Goal: Information Seeking & Learning: Learn about a topic

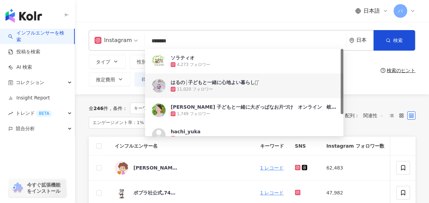
drag, startPoint x: 133, startPoint y: 43, endPoint x: 125, endPoint y: 43, distance: 8.2
click at [125, 43] on div "Instagram ******* 日本 検索 05a1e423-2bfd-41bc-9791-187d50162efb 1eb446f2-a1b5-401c…" at bounding box center [252, 40] width 326 height 20
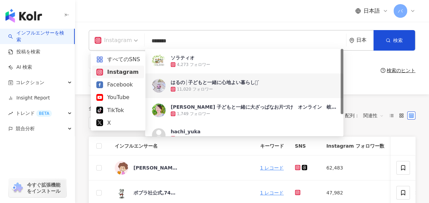
click at [125, 42] on div "Instagram" at bounding box center [112, 40] width 37 height 11
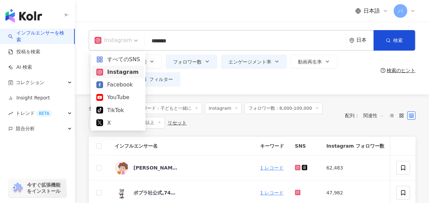
click at [180, 44] on input "*******" at bounding box center [245, 40] width 196 height 13
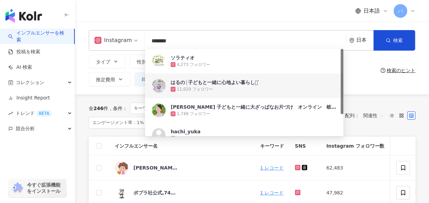
drag, startPoint x: 191, startPoint y: 41, endPoint x: 137, endPoint y: 41, distance: 53.6
click at [137, 41] on div "Instagram ******* 日本 検索 05a1e423-2bfd-41bc-9791-187d50162efb 1eb446f2-a1b5-401c…" at bounding box center [252, 40] width 326 height 20
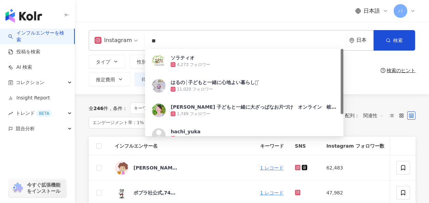
type input "*"
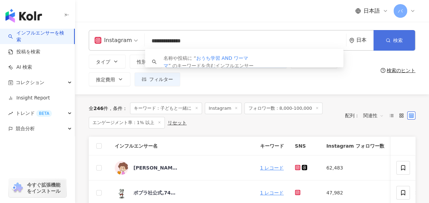
type input "**********"
click at [394, 43] on span "検索" at bounding box center [398, 40] width 10 height 5
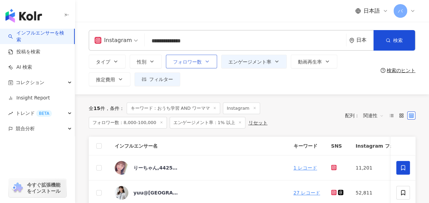
click at [208, 60] on icon "button" at bounding box center [206, 61] width 5 height 5
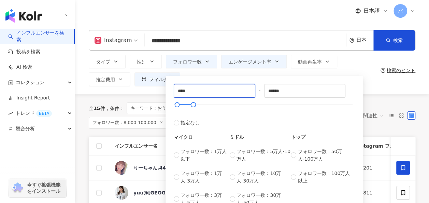
drag, startPoint x: 190, startPoint y: 90, endPoint x: 155, endPoint y: 90, distance: 35.8
click at [155, 90] on div "**********" at bounding box center [252, 58] width 354 height 72
type input "*"
type input "****"
click at [342, 61] on div "タイプ 性別 フォロワー数 エンゲージメント率 動画再生率 推定費用 フィルター フィルター インフルエンサーの詳細 エンゲージメント & ポテンシャル フォ…" at bounding box center [233, 70] width 289 height 31
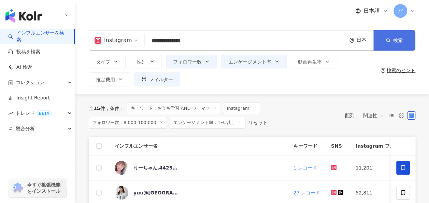
click at [385, 39] on button "検索" at bounding box center [394, 40] width 42 height 20
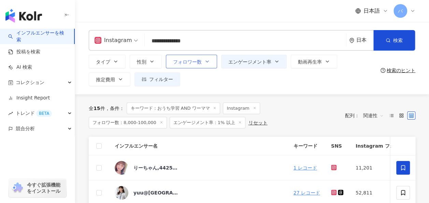
click at [207, 61] on icon "button" at bounding box center [206, 61] width 5 height 5
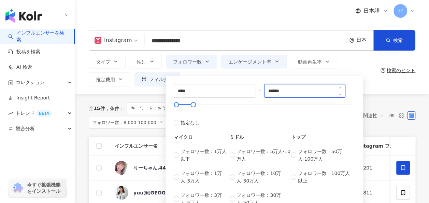
click at [298, 90] on input "******" at bounding box center [304, 90] width 81 height 13
drag, startPoint x: 275, startPoint y: 89, endPoint x: 250, endPoint y: 88, distance: 25.6
click at [250, 88] on div "**** - ****** 指定なし マイクロ フォロワー数：1万人以下 フォロワー数：1万人-3万人 フォロワー数：3万人-5万人 ミドル フォロワー数：5…" at bounding box center [264, 145] width 181 height 122
type input "*"
click at [368, 89] on div "**********" at bounding box center [252, 58] width 354 height 72
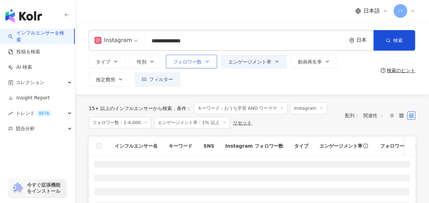
click at [207, 62] on icon "button" at bounding box center [206, 61] width 5 height 5
type input "*"
type input "****"
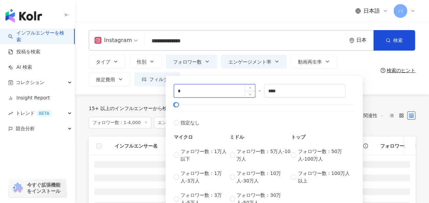
click at [238, 93] on input "*" at bounding box center [214, 90] width 81 height 13
type input "*"
click at [187, 124] on span "指定なし" at bounding box center [189, 123] width 19 height 8
type input "*******"
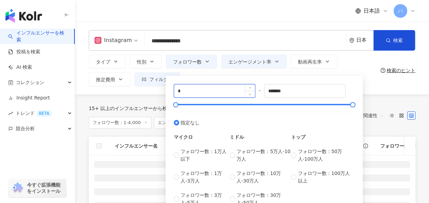
click at [207, 91] on input "*" at bounding box center [214, 90] width 81 height 13
type input "****"
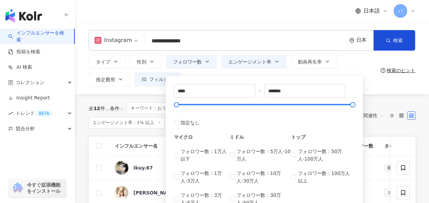
click at [367, 59] on div "タイプ 性別 フォロワー数 エンゲージメント率 動画再生率 推定費用 フィルター フィルター インフルエンサーの詳細 エンゲージメント & ポテンシャル フォ…" at bounding box center [233, 70] width 289 height 31
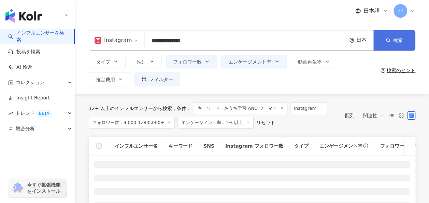
click at [378, 39] on button "検索" at bounding box center [394, 40] width 42 height 20
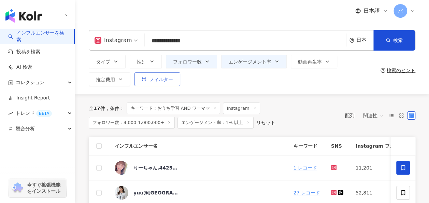
click at [148, 82] on button "フィルター" at bounding box center [157, 79] width 46 height 14
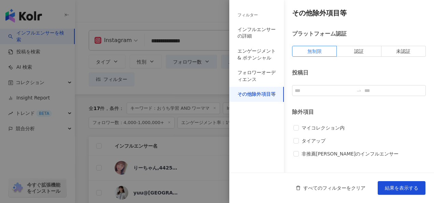
click at [206, 80] on div at bounding box center [217, 101] width 434 height 203
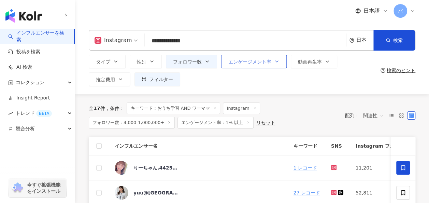
click at [240, 65] on button "エンゲージメント率" at bounding box center [253, 62] width 65 height 14
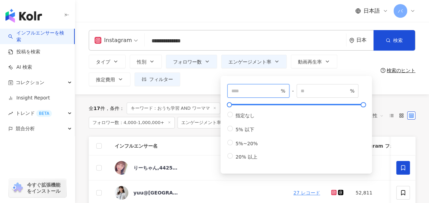
click at [240, 88] on input "*" at bounding box center [255, 91] width 48 height 8
type input "***"
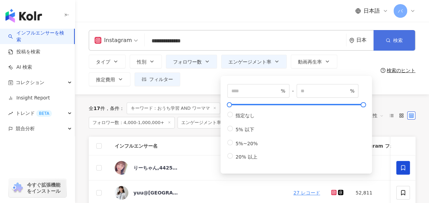
click at [392, 39] on button "検索" at bounding box center [394, 40] width 42 height 20
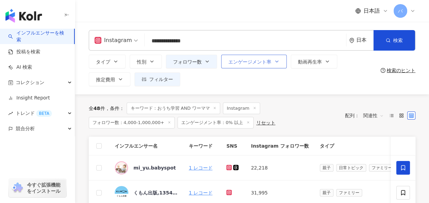
click at [242, 68] on button "エンゲージメント率" at bounding box center [253, 62] width 65 height 14
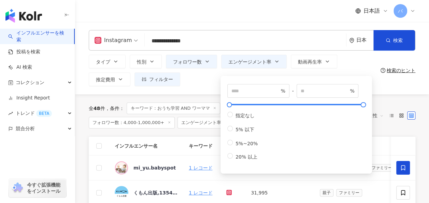
click at [205, 86] on div "タイプ 性別 フォロワー数 エンゲージメント率 動画再生率 推定費用 フィルター フィルター インフルエンサーの詳細 エンゲージメント & ポテンシャル フォ…" at bounding box center [233, 70] width 289 height 31
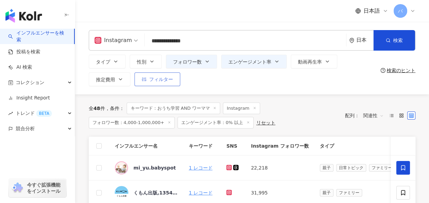
click at [152, 83] on button "フィルター" at bounding box center [157, 79] width 46 height 14
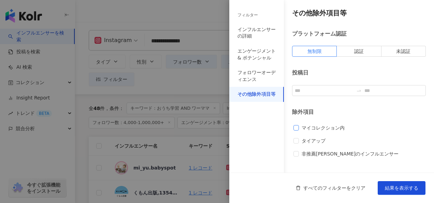
click at [296, 124] on label "マイコレクション内" at bounding box center [320, 128] width 54 height 8
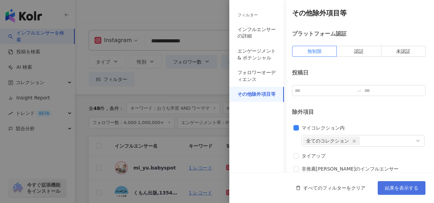
click at [396, 192] on button "結果を表示する" at bounding box center [402, 188] width 48 height 14
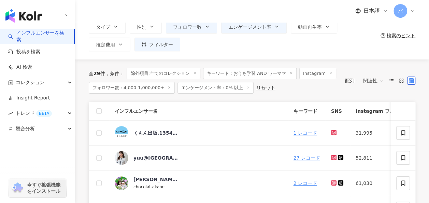
scroll to position [34, 0]
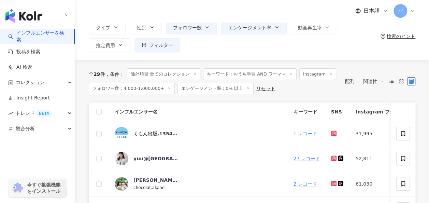
click at [102, 112] on th at bounding box center [99, 111] width 20 height 19
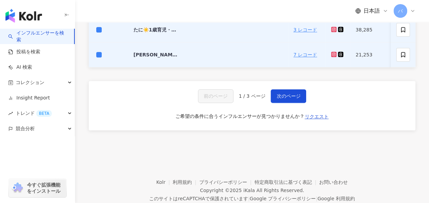
scroll to position [374, 0]
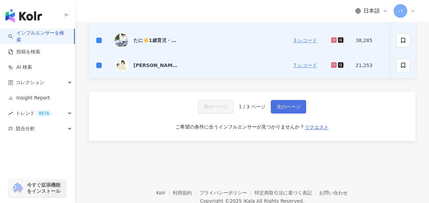
click at [286, 108] on span "次のページ" at bounding box center [288, 106] width 24 height 5
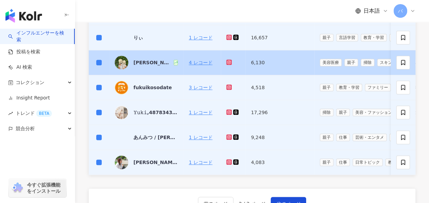
scroll to position [307, 0]
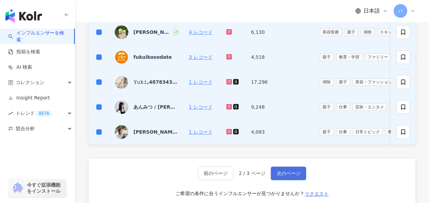
click at [294, 176] on span "次のページ" at bounding box center [288, 172] width 24 height 5
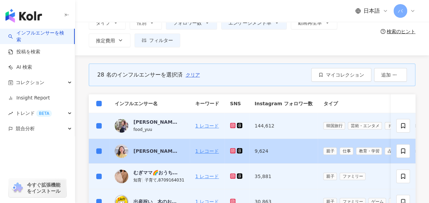
scroll to position [3, 0]
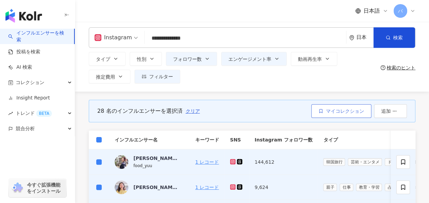
click at [349, 115] on button "マイコレクション" at bounding box center [341, 111] width 60 height 14
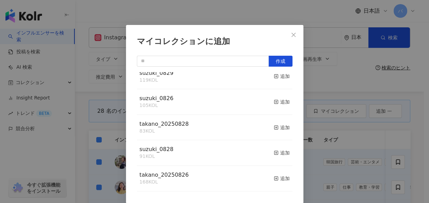
scroll to position [0, 0]
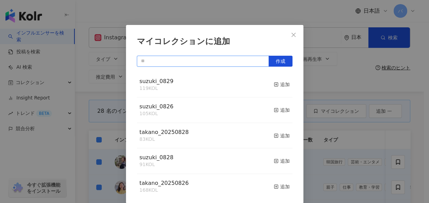
click at [175, 61] on input "text" at bounding box center [203, 61] width 132 height 11
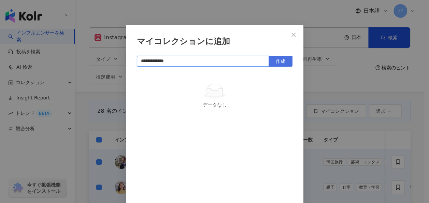
click at [276, 61] on span "作成" at bounding box center [281, 60] width 10 height 5
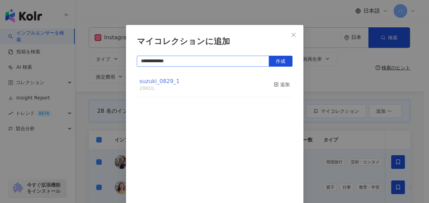
type input "**********"
click at [159, 84] on span "suzuki_0829_1" at bounding box center [160, 81] width 40 height 6
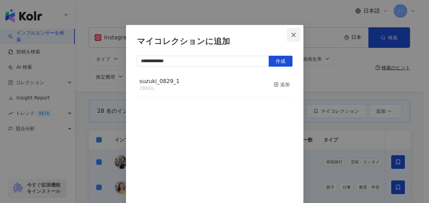
click at [287, 31] on button "Close" at bounding box center [294, 35] width 14 height 14
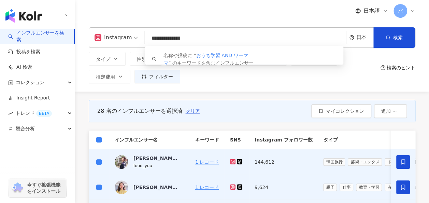
drag, startPoint x: 187, startPoint y: 36, endPoint x: 135, endPoint y: 36, distance: 51.8
click at [135, 36] on div "**********" at bounding box center [252, 37] width 326 height 20
paste input "**********"
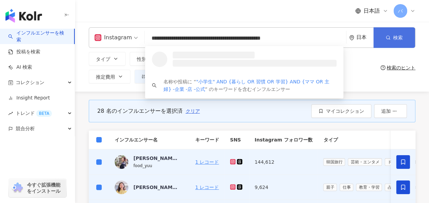
type input "**********"
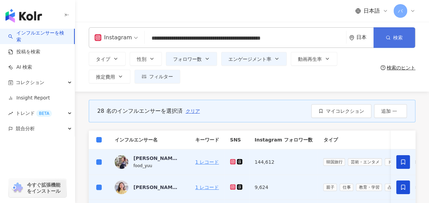
click at [386, 38] on icon "button" at bounding box center [387, 37] width 5 height 5
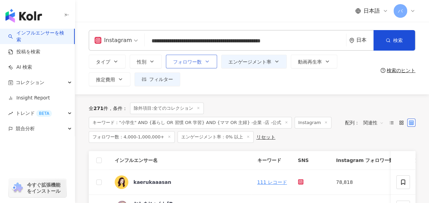
click at [208, 64] on button "フォロワー数" at bounding box center [191, 62] width 51 height 14
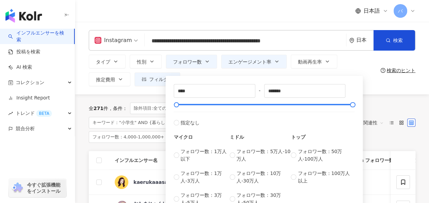
click at [242, 79] on div "**** - ******* 指定なし マイクロ フォロワー数：1万人以下 フォロワー数：1万人-3万人 フォロワー数：3万人-5万人 ミドル フォロワー数：…" at bounding box center [263, 145] width 197 height 138
click at [246, 66] on button "エンゲージメント率" at bounding box center [253, 62] width 65 height 14
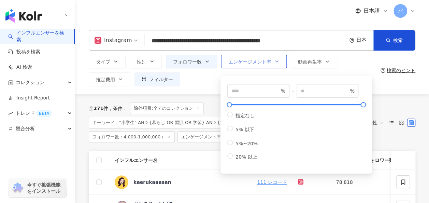
click at [246, 66] on button "エンゲージメント率" at bounding box center [253, 62] width 65 height 14
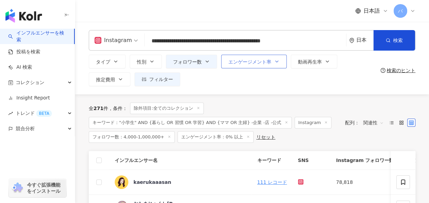
click at [246, 66] on button "エンゲージメント率" at bounding box center [253, 62] width 65 height 14
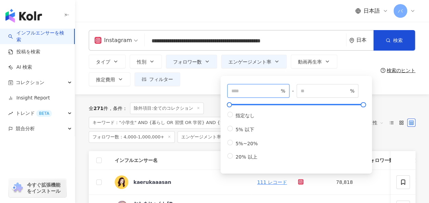
drag, startPoint x: 243, startPoint y: 90, endPoint x: 209, endPoint y: 89, distance: 33.4
click at [209, 89] on div "**********" at bounding box center [252, 58] width 354 height 72
type input "*"
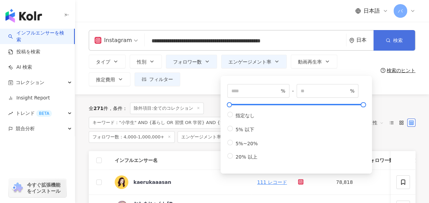
click at [385, 39] on button "検索" at bounding box center [394, 40] width 42 height 20
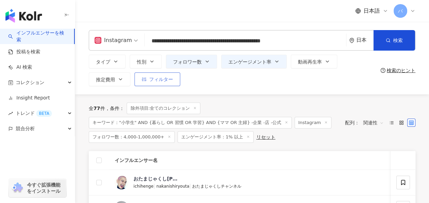
click at [175, 79] on button "フィルター" at bounding box center [157, 79] width 46 height 14
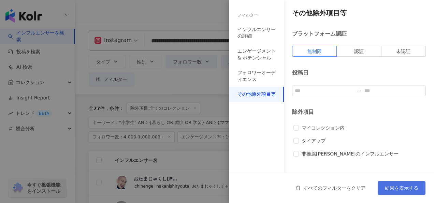
click at [412, 186] on span "結果を表示する" at bounding box center [401, 187] width 33 height 5
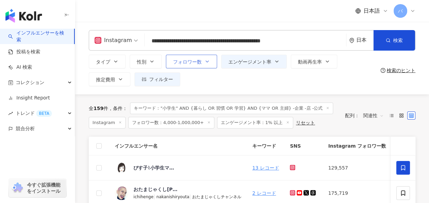
click at [207, 65] on button "フォロワー数" at bounding box center [191, 62] width 51 height 14
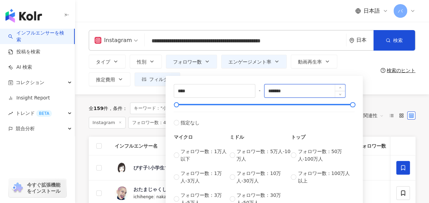
click at [298, 91] on input "*******" at bounding box center [304, 90] width 81 height 13
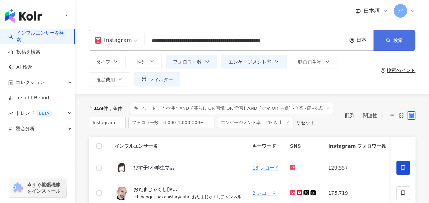
click at [385, 39] on button "検索" at bounding box center [394, 40] width 42 height 20
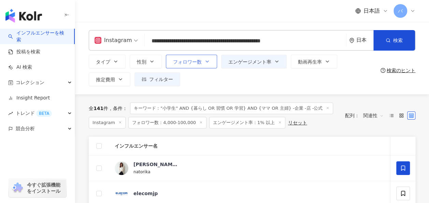
click at [208, 65] on button "フォロワー数" at bounding box center [191, 62] width 51 height 14
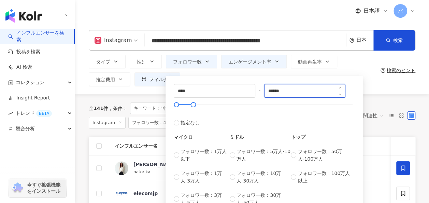
click at [273, 91] on input "******" at bounding box center [304, 90] width 81 height 13
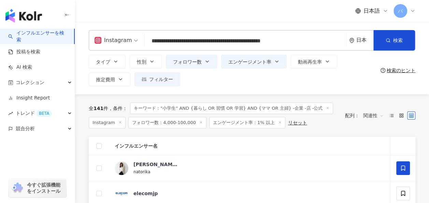
click at [363, 63] on div "タイプ 性別 フォロワー数 エンゲージメント率 動画再生率 推定費用 フィルター フィルター インフルエンサーの詳細 エンゲージメント & ポテンシャル フォ…" at bounding box center [233, 70] width 289 height 31
click at [383, 44] on button "検索" at bounding box center [394, 40] width 42 height 20
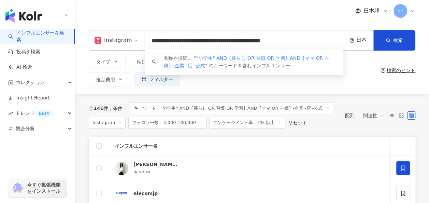
drag, startPoint x: 297, startPoint y: 39, endPoint x: 133, endPoint y: 37, distance: 164.8
click at [133, 37] on div "**********" at bounding box center [252, 40] width 326 height 20
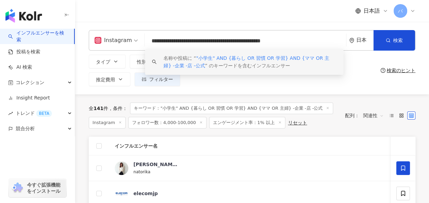
click at [251, 81] on div "タイプ 性別 フォロワー数 エンゲージメント率 動画再生率 推定費用 フィルター フィルター インフルエンサーの詳細 エンゲージメント & ポテンシャル フォ…" at bounding box center [233, 70] width 289 height 31
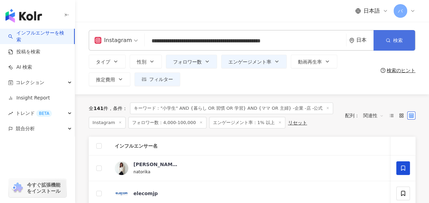
click at [387, 40] on icon "button" at bounding box center [387, 40] width 5 height 5
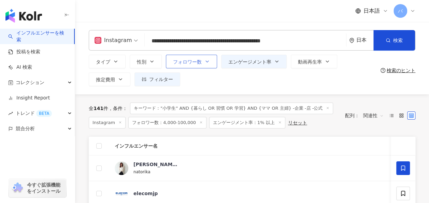
click at [209, 63] on button "フォロワー数" at bounding box center [191, 62] width 51 height 14
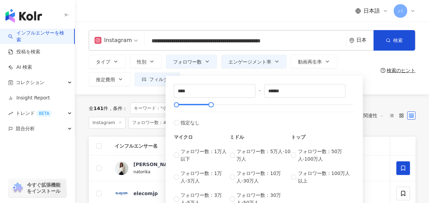
click at [273, 73] on div "**** - ****** 指定なし マイクロ フォロワー数：1万人以下 フォロワー数：1万人-3万人 フォロワー数：3万人-5万人 ミドル フォロワー数：5…" at bounding box center [263, 143] width 197 height 142
click at [343, 70] on div "タイプ 性別 フォロワー数 エンゲージメント率 動画再生率 推定費用 フィルター フィルター インフルエンサーの詳細 エンゲージメント & ポテンシャル フォ…" at bounding box center [233, 70] width 289 height 31
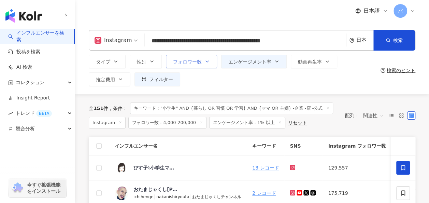
click at [206, 63] on icon "button" at bounding box center [206, 61] width 5 height 5
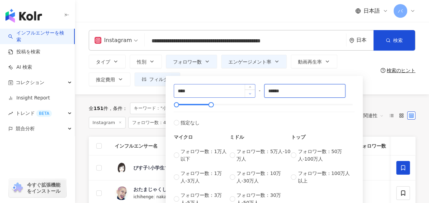
drag, startPoint x: 294, startPoint y: 94, endPoint x: 249, endPoint y: 93, distance: 45.0
click at [249, 93] on div "**** - ****** 指定なし マイクロ フォロワー数：1万人以下 フォロワー数：1万人-3万人 フォロワー数：3万人-5万人 ミドル フォロワー数：5…" at bounding box center [264, 145] width 181 height 122
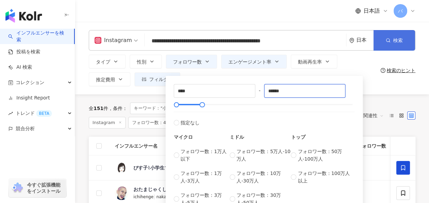
type input "******"
click at [385, 42] on icon "button" at bounding box center [387, 40] width 5 height 5
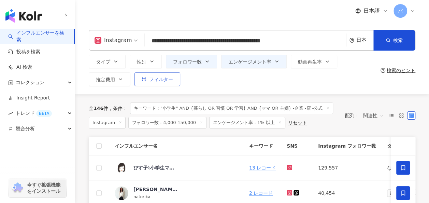
click at [171, 83] on button "フィルター" at bounding box center [157, 79] width 46 height 14
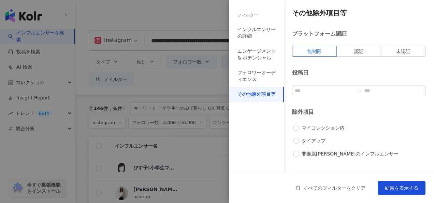
click at [193, 82] on div at bounding box center [217, 101] width 434 height 203
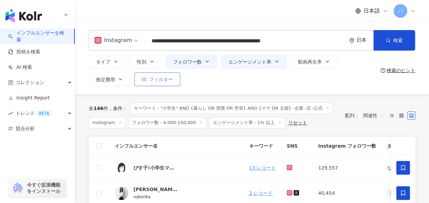
click at [173, 80] on button "フィルター" at bounding box center [157, 79] width 46 height 14
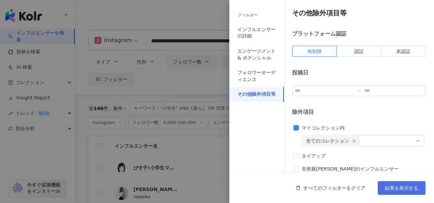
click at [394, 185] on span "結果を表示する" at bounding box center [401, 187] width 33 height 5
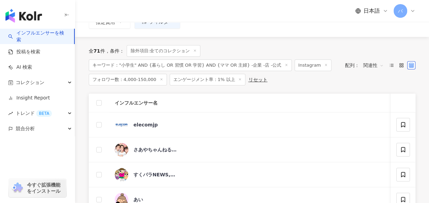
scroll to position [68, 0]
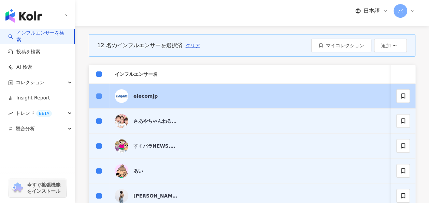
click at [99, 98] on label at bounding box center [98, 96] width 5 height 8
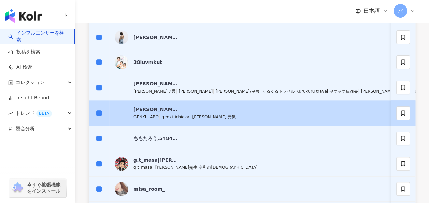
scroll to position [307, 0]
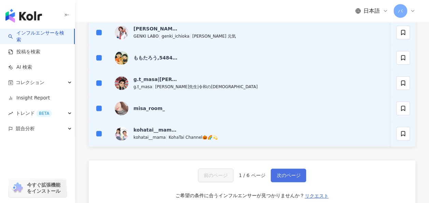
click at [280, 178] on span "次のページ" at bounding box center [288, 174] width 24 height 5
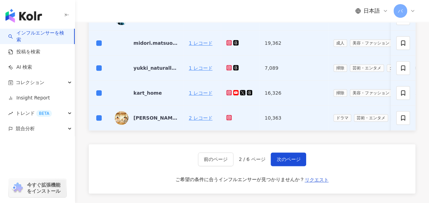
scroll to position [310, 0]
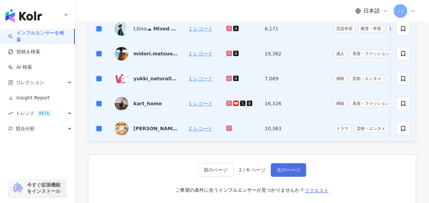
click at [281, 172] on span "次のページ" at bounding box center [288, 169] width 24 height 5
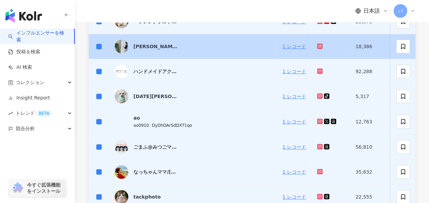
scroll to position [173, 0]
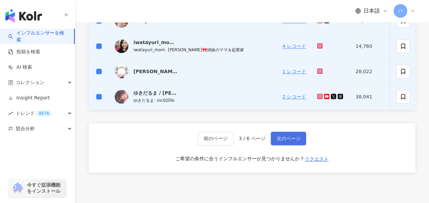
click at [297, 145] on button "次のページ" at bounding box center [287, 138] width 35 height 14
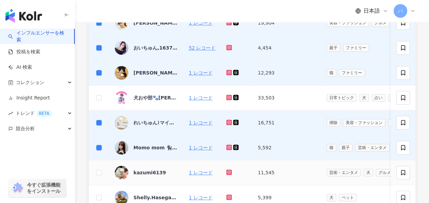
scroll to position [344, 0]
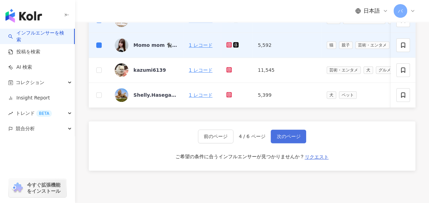
click at [287, 143] on button "次のページ" at bounding box center [287, 136] width 35 height 14
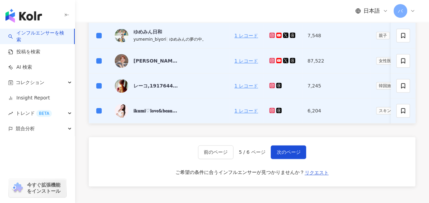
scroll to position [341, 0]
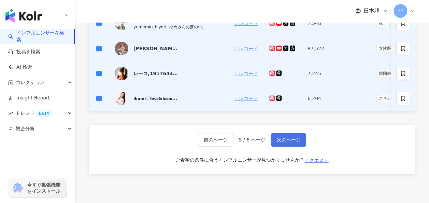
click at [284, 142] on span "次のページ" at bounding box center [288, 139] width 24 height 5
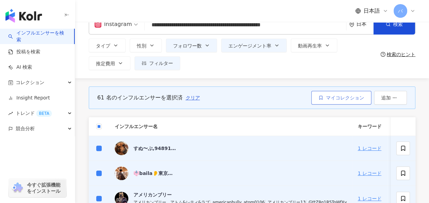
scroll to position [0, 0]
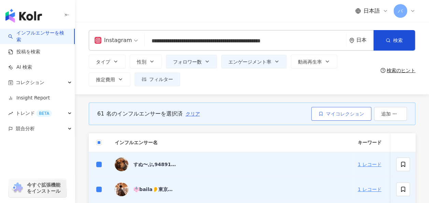
click at [340, 112] on span "マイコレクション" at bounding box center [345, 113] width 38 height 5
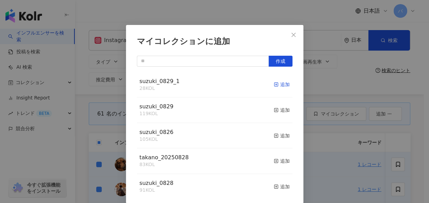
click at [276, 85] on div "追加" at bounding box center [282, 85] width 16 height 8
click at [157, 81] on span "suzuki_0829_1" at bounding box center [160, 81] width 40 height 6
click at [288, 36] on span "Close" at bounding box center [294, 34] width 14 height 5
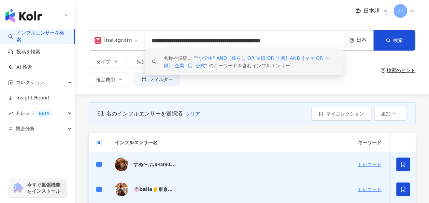
drag, startPoint x: 149, startPoint y: 40, endPoint x: 348, endPoint y: 44, distance: 199.2
click at [348, 44] on div "**********" at bounding box center [252, 40] width 326 height 20
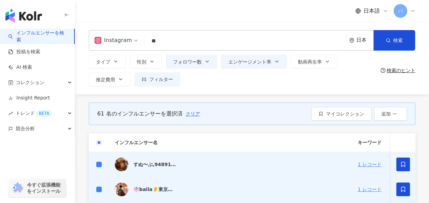
type input "*"
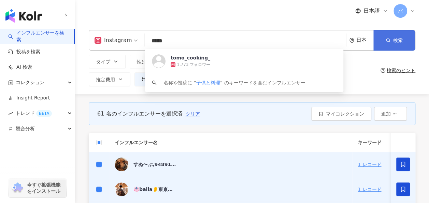
click at [395, 41] on span "検索" at bounding box center [398, 40] width 10 height 5
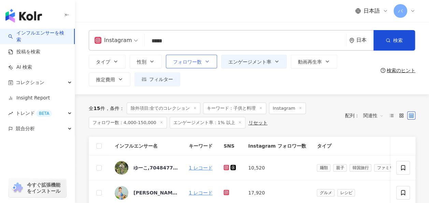
click at [211, 61] on button "フォロワー数" at bounding box center [191, 62] width 51 height 14
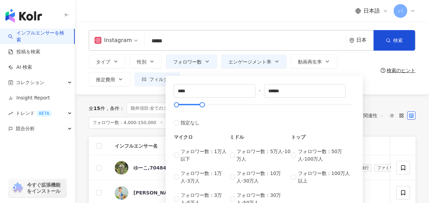
click at [220, 75] on div "**** - ****** 指定なし マイクロ フォロワー数：1万人以下 フォロワー数：1万人-3万人 フォロワー数：3万人-5万人 ミドル フォロワー数：5…" at bounding box center [263, 143] width 197 height 142
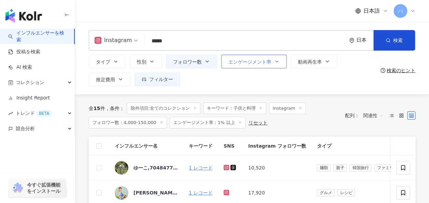
click at [280, 65] on button "エンゲージメント率" at bounding box center [253, 62] width 65 height 14
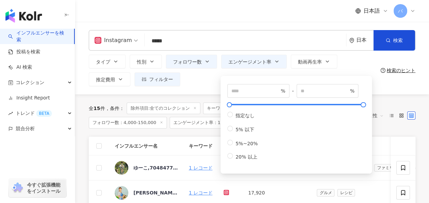
click at [198, 85] on div "タイプ 性別 フォロワー数 エンゲージメント率 動画再生率 推定費用 フィルター フィルター インフルエンサーの詳細 エンゲージメント & ポテンシャル フォ…" at bounding box center [233, 70] width 289 height 31
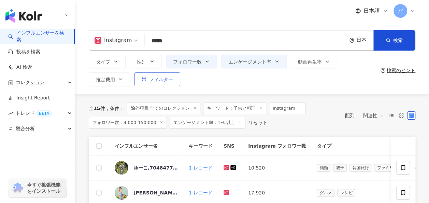
click at [178, 80] on button "フィルター" at bounding box center [157, 79] width 46 height 14
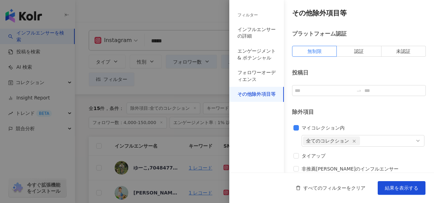
click at [297, 131] on div "マイコレクション内 全てのコレクション" at bounding box center [358, 135] width 131 height 23
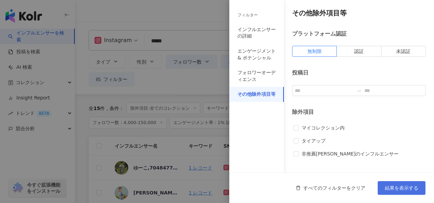
click at [408, 193] on button "結果を表示する" at bounding box center [402, 188] width 48 height 14
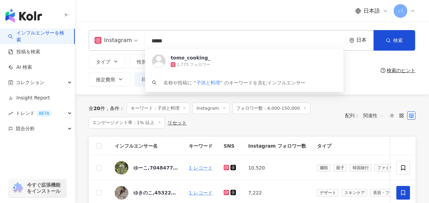
drag, startPoint x: 173, startPoint y: 42, endPoint x: 114, endPoint y: 42, distance: 59.4
click at [114, 42] on div "Instagram ***** 日本 検索 https://www.instagram.com/tomo_cooking_ tomo_cooking_ 1,7…" at bounding box center [252, 40] width 326 height 20
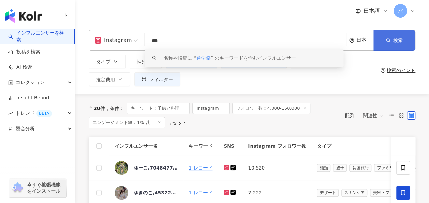
click at [390, 46] on button "検索" at bounding box center [394, 40] width 42 height 20
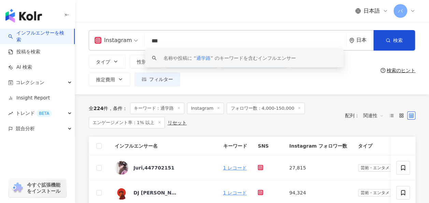
drag, startPoint x: 143, startPoint y: 42, endPoint x: 106, endPoint y: 43, distance: 36.5
click at [106, 43] on div "Instagram *** 日本 検索 keyword 名称や投稿に “ 通学路 ” のキーワードを含むインフルエンサー" at bounding box center [252, 40] width 326 height 20
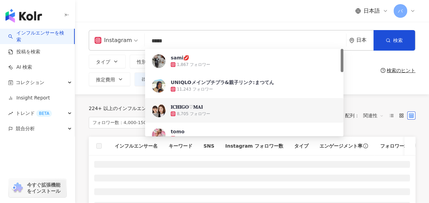
click at [370, 89] on div "Instagram ***** 日本 検索 7ec09326-16a8-48e0-a3d5-d498bca82f02 113c02ff-2e0e-4810-9…" at bounding box center [252, 58] width 354 height 72
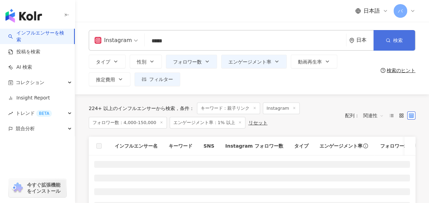
click at [392, 35] on button "検索" at bounding box center [394, 40] width 42 height 20
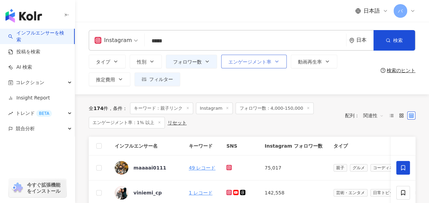
click at [255, 60] on span "エンゲージメント率" at bounding box center [249, 61] width 43 height 5
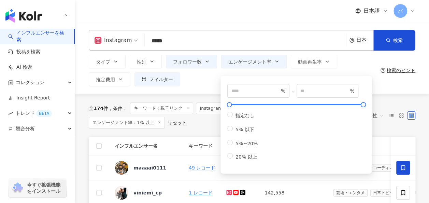
click at [207, 80] on div "タイプ 性別 フォロワー数 エンゲージメント率 動画再生率 推定費用 フィルター フィルター インフルエンサーの詳細 エンゲージメント & ポテンシャル フォ…" at bounding box center [233, 70] width 289 height 31
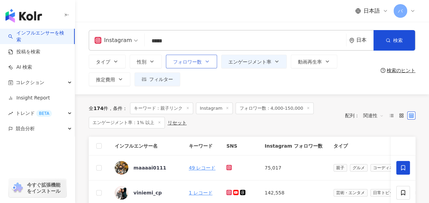
click at [205, 63] on icon "button" at bounding box center [206, 61] width 5 height 5
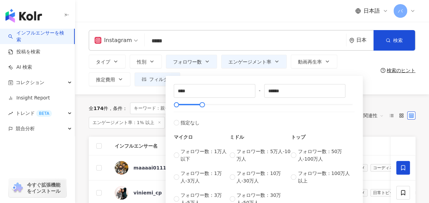
click at [223, 73] on div "**** - ****** 指定なし マイクロ フォロワー数：1万人以下 フォロワー数：1万人-3万人 フォロワー数：3万人-5万人 ミドル フォロワー数：5…" at bounding box center [263, 143] width 197 height 142
click at [366, 79] on div "タイプ 性別 フォロワー数 エンゲージメント率 動画再生率 推定費用 フィルター フィルター インフルエンサーの詳細 エンゲージメント & ポテンシャル フォ…" at bounding box center [233, 70] width 289 height 31
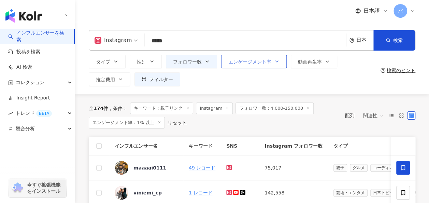
click at [251, 64] on span "エンゲージメント率" at bounding box center [249, 61] width 43 height 5
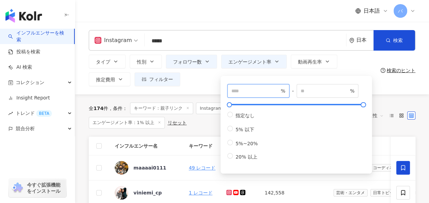
click at [251, 87] on input "*" at bounding box center [255, 91] width 48 height 8
click at [251, 78] on div "* % - % 指定なし 5% 以下 5%~20% 20% 以上" at bounding box center [295, 125] width 151 height 98
click at [207, 79] on div "タイプ 性別 フォロワー数 エンゲージメント率 動画再生率 推定費用 フィルター フィルター インフルエンサーの詳細 エンゲージメント & ポテンシャル フォ…" at bounding box center [233, 70] width 289 height 31
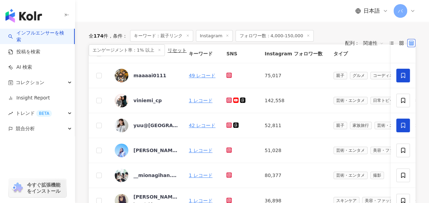
scroll to position [20, 0]
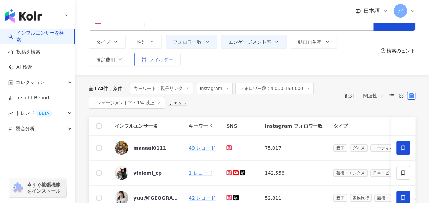
click at [161, 60] on span "フィルター" at bounding box center [161, 59] width 24 height 5
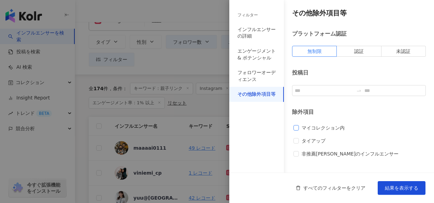
click at [309, 128] on span "マイコレクション内" at bounding box center [323, 128] width 48 height 8
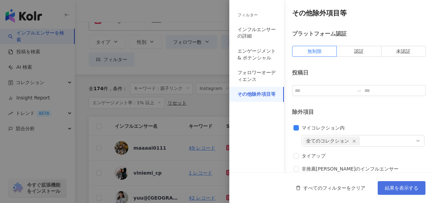
click at [389, 185] on span "結果を表示する" at bounding box center [401, 187] width 33 height 5
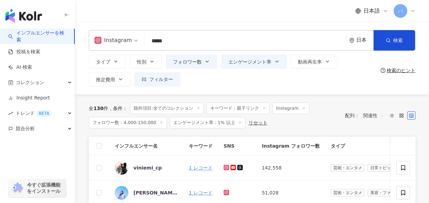
click at [197, 40] on input "*****" at bounding box center [245, 40] width 196 height 13
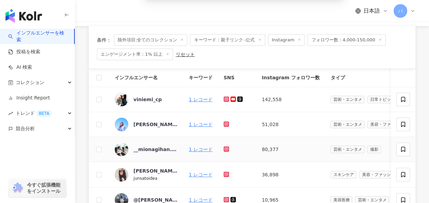
scroll to position [136, 0]
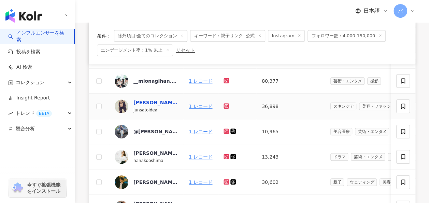
click at [142, 100] on div "佐藤 純" at bounding box center [155, 102] width 44 height 7
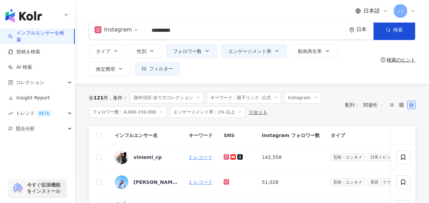
scroll to position [0, 0]
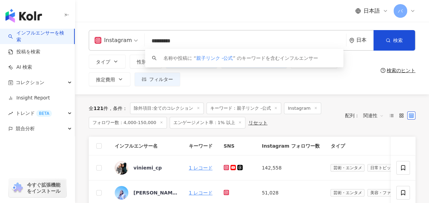
drag, startPoint x: 193, startPoint y: 41, endPoint x: 141, endPoint y: 40, distance: 52.5
click at [141, 40] on div "Instagram ********* 日本 検索 keyword 名称や投稿に “ 親子リンク -公式 ” のキーワードを含むインフルエンサー" at bounding box center [252, 40] width 326 height 20
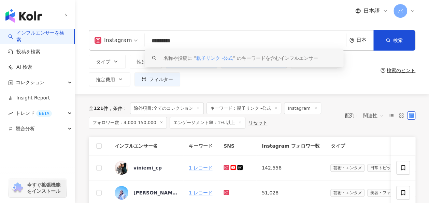
click at [192, 85] on div "タイプ 性別 フォロワー数 エンゲージメント率 動画再生率 推定費用 フィルター フィルター インフルエンサーの詳細 エンゲージメント & ポテンシャル フォ…" at bounding box center [233, 70] width 289 height 31
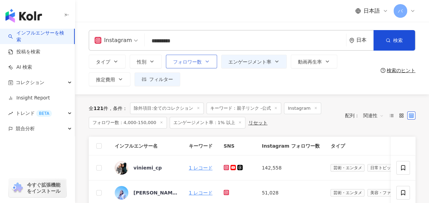
click at [215, 61] on button "フォロワー数" at bounding box center [191, 62] width 51 height 14
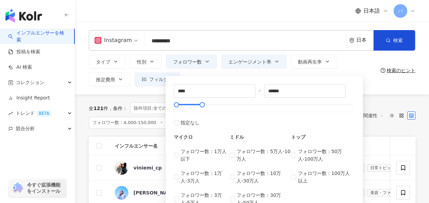
click at [217, 72] on div "タイプ 性別 フォロワー数 エンゲージメント率 動画再生率 推定費用 フィルター フィルター インフルエンサーの詳細 エンゲージメント & ポテンシャル フォ…" at bounding box center [233, 70] width 289 height 31
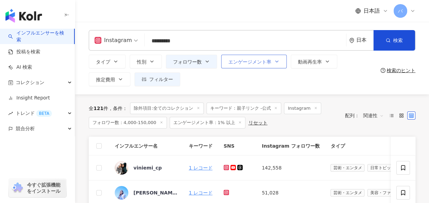
click at [230, 62] on span "エンゲージメント率" at bounding box center [249, 61] width 43 height 5
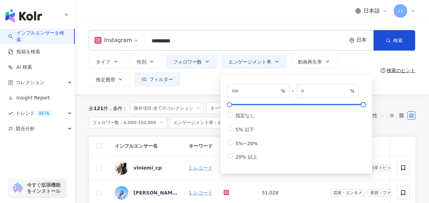
click at [203, 73] on div "タイプ 性別 フォロワー数 エンゲージメント率 動画再生率 推定費用 フィルター フィルター インフルエンサーの詳細 エンゲージメント & ポテンシャル フォ…" at bounding box center [233, 70] width 289 height 31
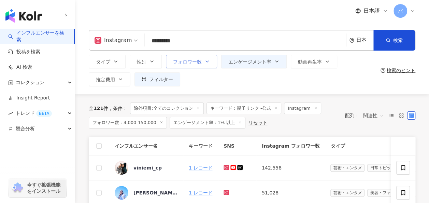
click at [199, 61] on span "フォロワー数" at bounding box center [187, 61] width 29 height 5
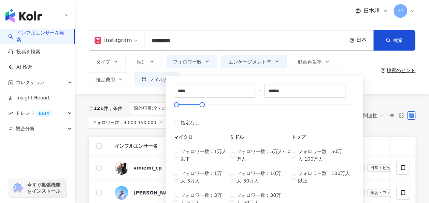
click at [194, 74] on div "**** - ****** 指定なし マイクロ フォロワー数：1万人以下 フォロワー数：1万人-3万人 フォロワー数：3万人-5万人 ミドル フォロワー数：5…" at bounding box center [263, 143] width 197 height 142
click at [235, 73] on div "**** - ****** 指定なし マイクロ フォロワー数：1万人以下 フォロワー数：1万人-3万人 フォロワー数：3万人-5万人 ミドル フォロワー数：5…" at bounding box center [263, 143] width 197 height 142
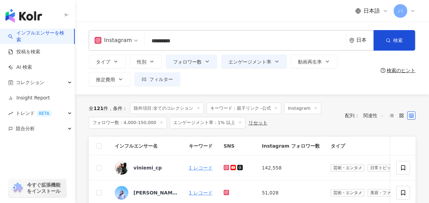
click at [221, 71] on div "タイプ 性別 フォロワー数 エンゲージメント率 動画再生率 推定費用 フィルター フィルター インフルエンサーの詳細 エンゲージメント & ポテンシャル フォ…" at bounding box center [233, 70] width 289 height 31
click at [171, 79] on span "フィルター" at bounding box center [161, 78] width 24 height 5
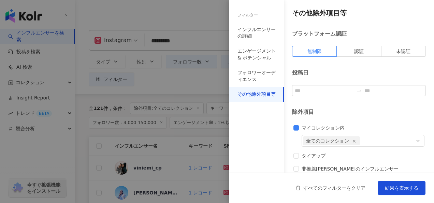
click at [201, 80] on div at bounding box center [217, 101] width 434 height 203
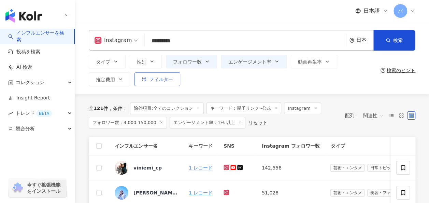
click at [168, 82] on span "フィルター" at bounding box center [161, 78] width 24 height 5
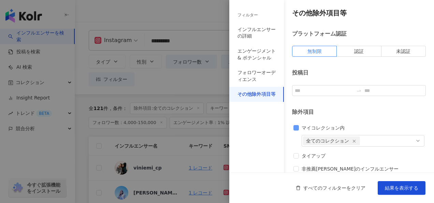
click at [299, 126] on span "マイコレクション内" at bounding box center [323, 128] width 48 height 8
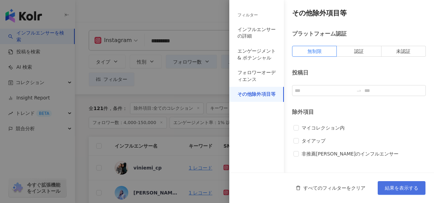
click at [398, 190] on span "結果を表示する" at bounding box center [401, 187] width 33 height 5
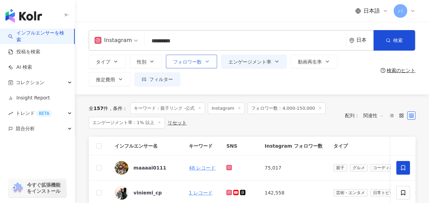
click at [202, 63] on button "フォロワー数" at bounding box center [191, 62] width 51 height 14
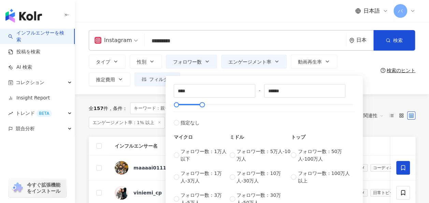
click at [207, 73] on div "**** - ****** 指定なし マイクロ フォロワー数：1万人以下 フォロワー数：1万人-3万人 フォロワー数：3万人-5万人 ミドル フォロワー数：5…" at bounding box center [263, 143] width 197 height 142
click at [249, 76] on div "**** - ****** 指定なし マイクロ フォロワー数：1万人以下 フォロワー数：1万人-3万人 フォロワー数：3万人-5万人 ミドル フォロワー数：5…" at bounding box center [263, 145] width 197 height 138
click at [221, 74] on div "**** - ****** 指定なし マイクロ フォロワー数：1万人以下 フォロワー数：1万人-3万人 フォロワー数：3万人-5万人 ミドル フォロワー数：5…" at bounding box center [263, 143] width 197 height 142
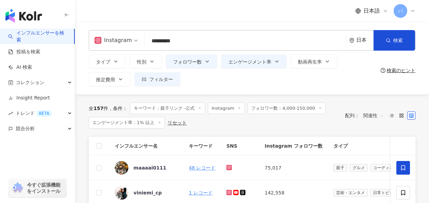
click at [374, 82] on div "タイプ 性別 フォロワー数 エンゲージメント率 動画再生率 推定費用 フィルター フィルター インフルエンサーの詳細 エンゲージメント & ポテンシャル フォ…" at bounding box center [233, 70] width 289 height 31
click at [160, 79] on span "フィルター" at bounding box center [161, 78] width 24 height 5
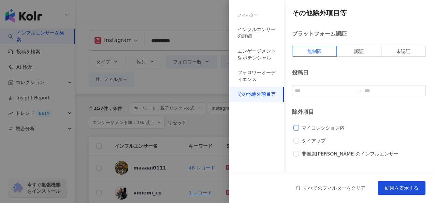
click at [302, 127] on span "マイコレクション内" at bounding box center [323, 128] width 48 height 8
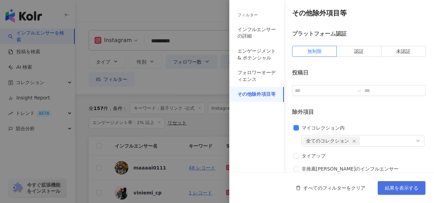
click at [395, 188] on span "結果を表示する" at bounding box center [401, 187] width 33 height 5
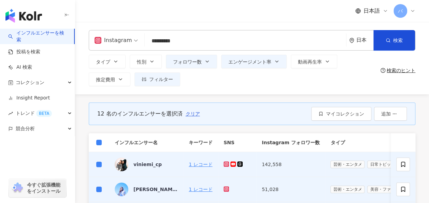
click at [238, 108] on div "12 名のインフルエンサーを選択済 クリア マイコレクション 追加" at bounding box center [252, 113] width 326 height 23
click at [196, 113] on span "クリア" at bounding box center [192, 113] width 14 height 5
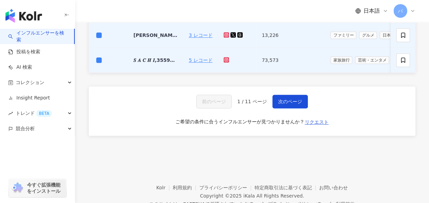
scroll to position [341, 0]
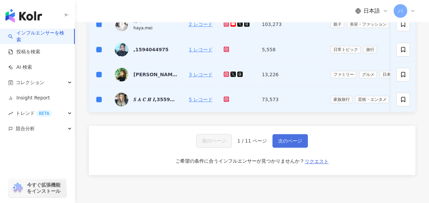
click at [283, 137] on button "次のページ" at bounding box center [289, 141] width 35 height 14
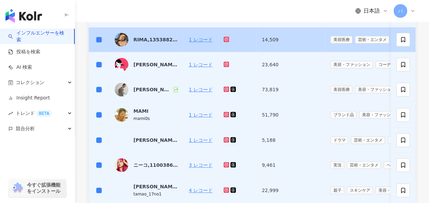
scroll to position [310, 0]
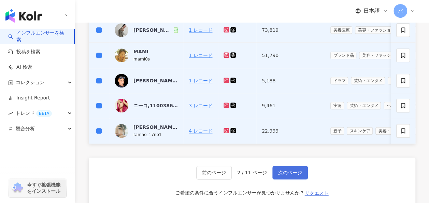
click at [284, 172] on button "次のページ" at bounding box center [289, 172] width 35 height 14
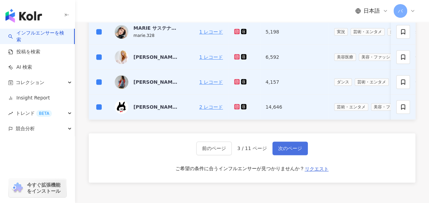
click at [303, 148] on button "次のページ" at bounding box center [289, 148] width 35 height 14
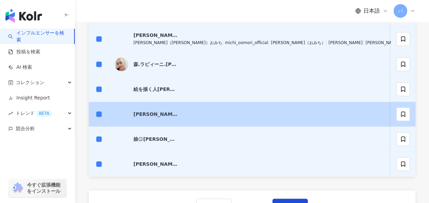
scroll to position [344, 0]
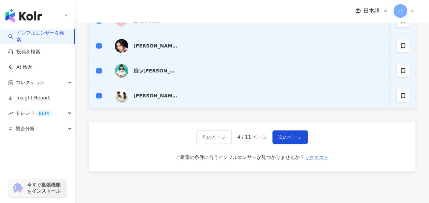
click at [293, 136] on button "次のページ" at bounding box center [289, 137] width 35 height 14
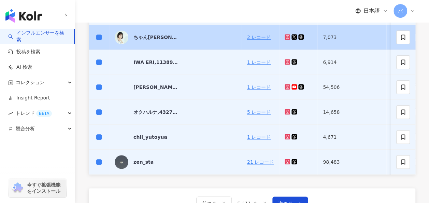
scroll to position [341, 0]
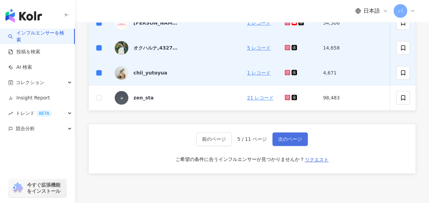
click at [290, 138] on button "次のページ" at bounding box center [289, 139] width 35 height 14
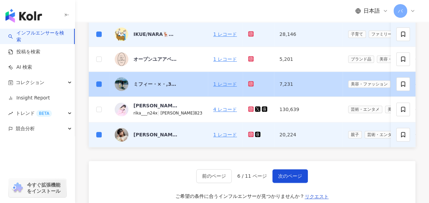
scroll to position [378, 0]
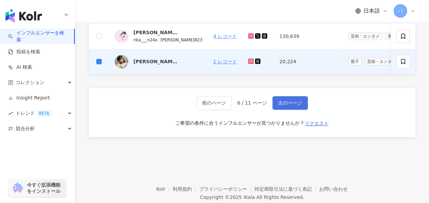
click at [292, 109] on button "次のページ" at bounding box center [289, 103] width 35 height 14
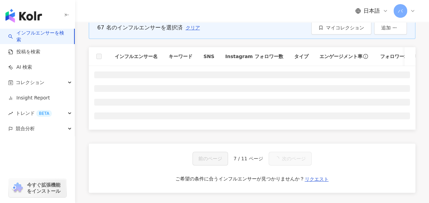
scroll to position [71, 0]
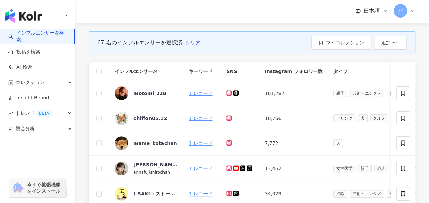
click at [96, 70] on th at bounding box center [99, 71] width 20 height 19
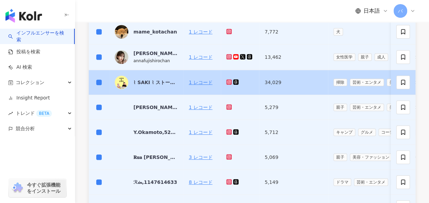
scroll to position [105, 0]
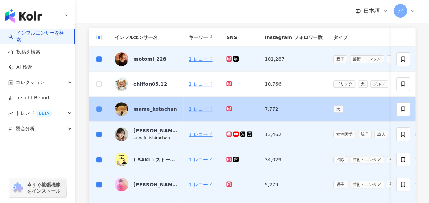
click at [97, 111] on label at bounding box center [98, 109] width 5 height 8
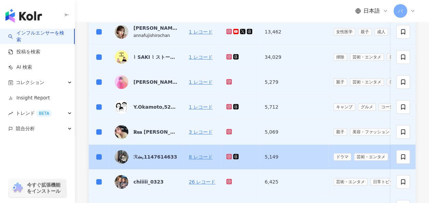
scroll to position [344, 0]
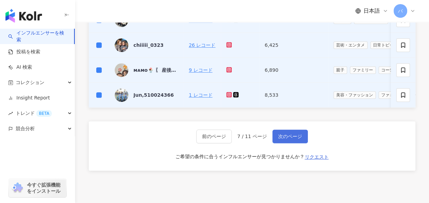
click at [288, 139] on span "次のページ" at bounding box center [290, 135] width 24 height 5
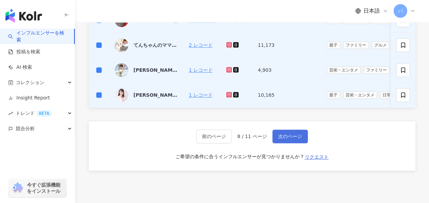
click at [290, 138] on span "次のページ" at bounding box center [290, 135] width 24 height 5
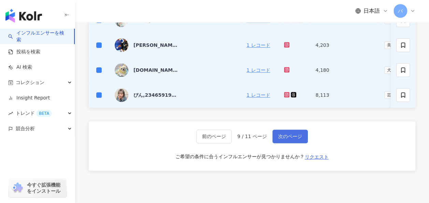
click at [289, 137] on span "次のページ" at bounding box center [290, 135] width 24 height 5
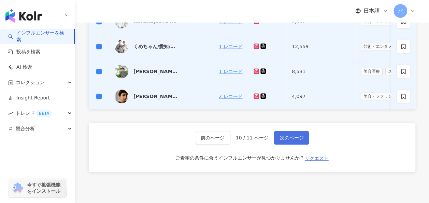
click at [298, 139] on span "次のページ" at bounding box center [291, 137] width 24 height 5
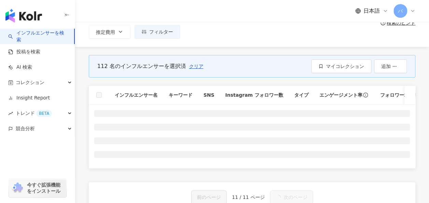
scroll to position [37, 0]
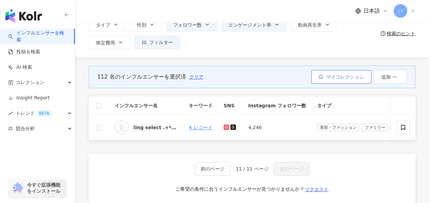
click at [344, 76] on span "マイコレクション" at bounding box center [345, 76] width 38 height 5
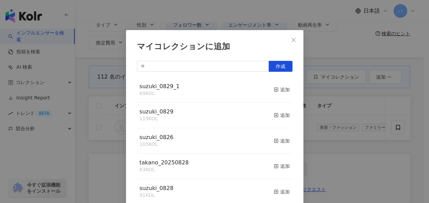
scroll to position [0, 0]
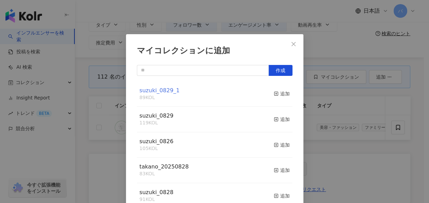
click at [154, 92] on span "suzuki_0829_1" at bounding box center [160, 90] width 40 height 6
click at [277, 92] on div "追加" at bounding box center [282, 94] width 16 height 8
click at [151, 91] on span "suzuki_0829_1" at bounding box center [160, 90] width 40 height 6
click at [292, 44] on icon "close" at bounding box center [293, 43] width 5 height 5
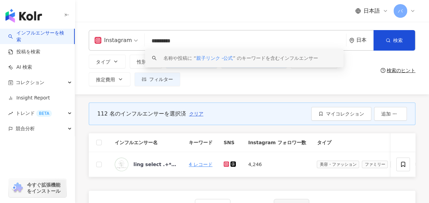
drag, startPoint x: 189, startPoint y: 41, endPoint x: 121, endPoint y: 35, distance: 68.2
click at [121, 35] on div "Instagram ********* 日本 検索 keyword 名称や投稿に “ 親子リンク -公式 ” のキーワードを含むインフルエンサー" at bounding box center [252, 40] width 326 height 20
paste input "search"
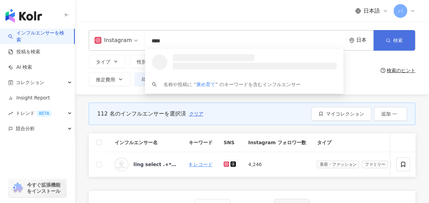
type input "****"
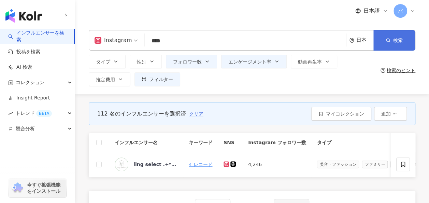
click at [389, 38] on icon "button" at bounding box center [387, 40] width 5 height 5
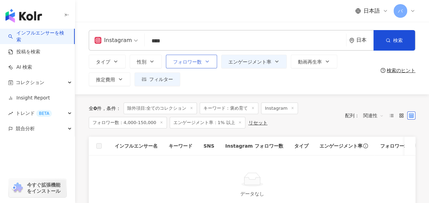
click at [198, 66] on button "フォロワー数" at bounding box center [191, 62] width 51 height 14
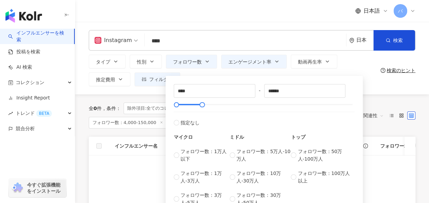
click at [225, 78] on div "**** - ****** 指定なし マイクロ フォロワー数：1万人以下 フォロワー数：1万人-3万人 フォロワー数：3万人-5万人 ミドル フォロワー数：5…" at bounding box center [263, 145] width 197 height 138
click at [245, 64] on span "エンゲージメント率" at bounding box center [249, 61] width 43 height 5
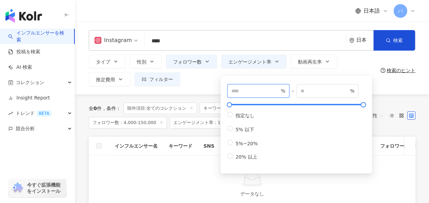
click at [231, 94] on input "*" at bounding box center [255, 91] width 48 height 8
click at [235, 91] on input "*" at bounding box center [255, 91] width 48 height 8
drag, startPoint x: 235, startPoint y: 91, endPoint x: 222, endPoint y: 91, distance: 13.3
click at [222, 91] on div "* % - % 指定なし 5% 以下 5%~20% 20% 以上" at bounding box center [295, 125] width 151 height 98
type input "***"
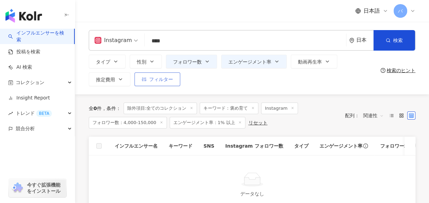
click at [168, 81] on span "フィルター" at bounding box center [161, 78] width 24 height 5
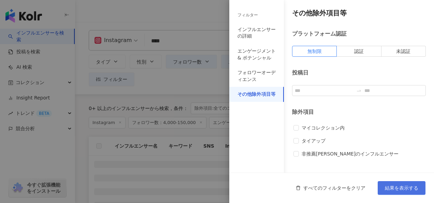
click at [393, 185] on span "結果を表示する" at bounding box center [401, 187] width 33 height 5
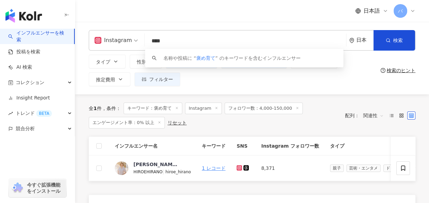
drag, startPoint x: 165, startPoint y: 40, endPoint x: 126, endPoint y: 36, distance: 39.4
click at [126, 36] on div "Instagram **** 日本 検索 keyword 名称や投稿に “ 褒め育て ” のキーワードを含むインフルエンサー" at bounding box center [252, 40] width 326 height 20
type input "*"
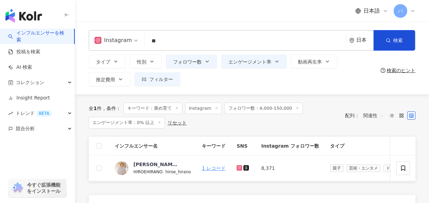
type input "*"
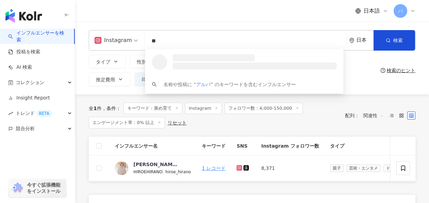
type input "*"
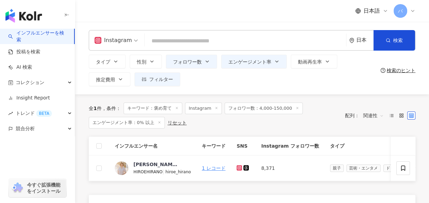
type input "*"
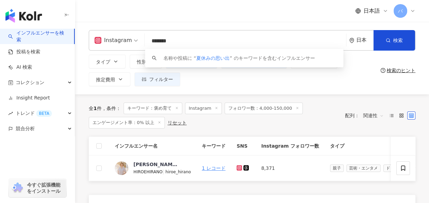
drag, startPoint x: 189, startPoint y: 42, endPoint x: 128, endPoint y: 36, distance: 61.7
click at [128, 36] on div "Instagram ******* 日本 検索 keyword 名称や投稿に “ 夏休みの思い出 ” のキーワードを含むインフルエンサー" at bounding box center [252, 40] width 326 height 20
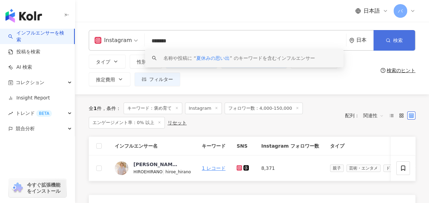
click at [397, 41] on span "検索" at bounding box center [398, 40] width 10 height 5
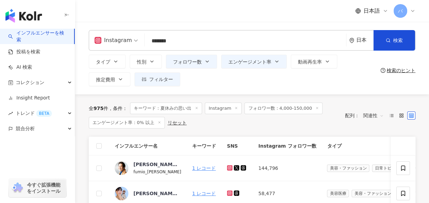
click at [192, 39] on input "*******" at bounding box center [245, 40] width 196 height 13
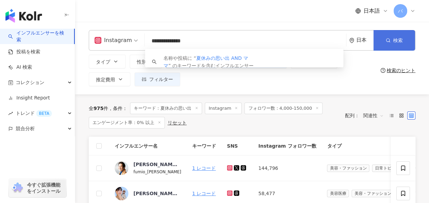
type input "**********"
click at [397, 38] on span "検索" at bounding box center [398, 40] width 10 height 5
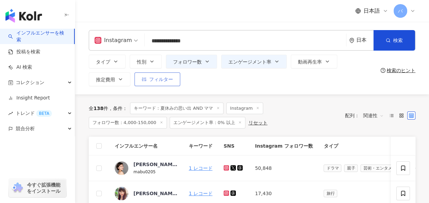
click at [163, 82] on span "フィルター" at bounding box center [161, 78] width 24 height 5
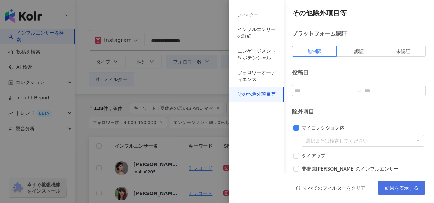
click at [389, 189] on span "結果を表示する" at bounding box center [401, 187] width 33 height 5
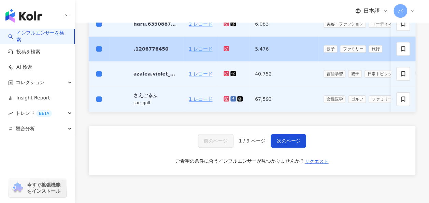
scroll to position [341, 0]
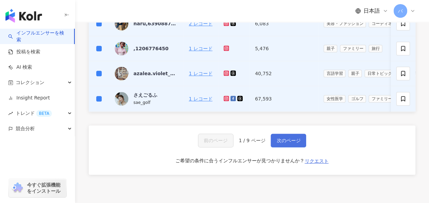
click at [297, 143] on span "次のページ" at bounding box center [288, 139] width 24 height 5
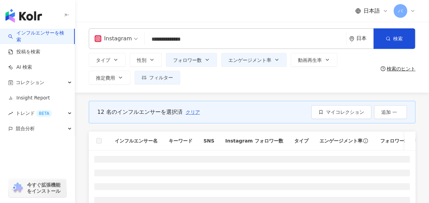
scroll to position [0, 0]
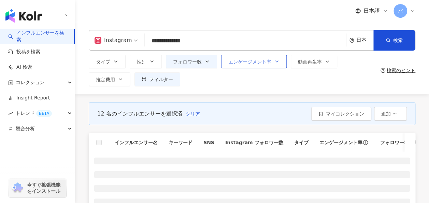
click at [249, 66] on button "エンゲージメント率" at bounding box center [253, 62] width 65 height 14
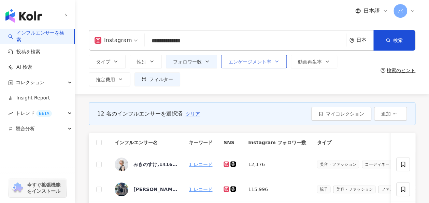
click at [247, 63] on span "エンゲージメント率" at bounding box center [249, 61] width 43 height 5
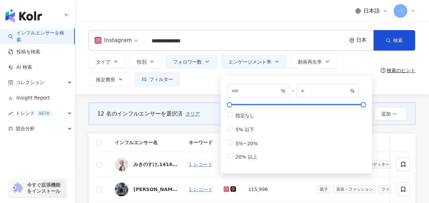
click at [207, 89] on div "**********" at bounding box center [252, 58] width 354 height 72
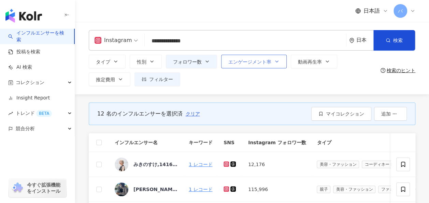
click at [259, 63] on span "エンゲージメント率" at bounding box center [249, 61] width 43 height 5
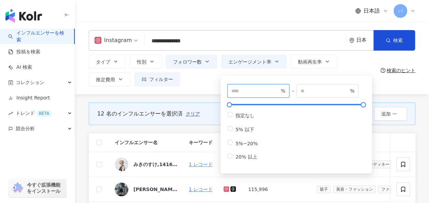
drag, startPoint x: 247, startPoint y: 90, endPoint x: 219, endPoint y: 90, distance: 28.0
click at [219, 90] on div "**********" at bounding box center [252, 58] width 354 height 72
type input "*"
click at [220, 92] on div "**********" at bounding box center [252, 58] width 354 height 72
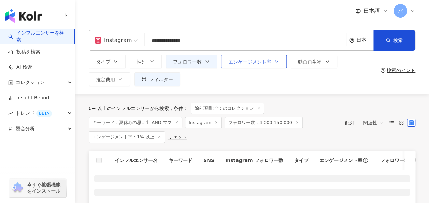
click at [264, 65] on button "エンゲージメント率" at bounding box center [253, 62] width 65 height 14
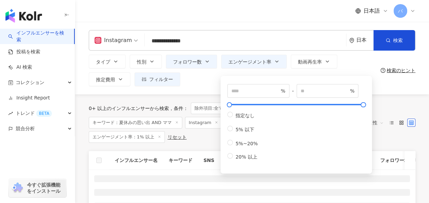
click at [217, 82] on div "タイプ 性別 フォロワー数 エンゲージメント率 動画再生率 推定費用 フィルター フィルター インフルエンサーの詳細 エンゲージメント & ポテンシャル フォ…" at bounding box center [233, 70] width 289 height 31
click at [203, 66] on button "フォロワー数" at bounding box center [191, 62] width 51 height 14
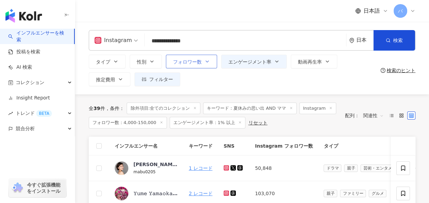
click at [209, 63] on button "フォロワー数" at bounding box center [191, 62] width 51 height 14
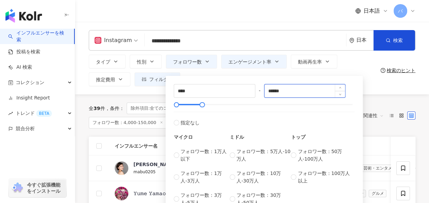
click at [275, 89] on input "******" at bounding box center [304, 90] width 81 height 13
type input "******"
click at [219, 74] on div "**** - ****** 指定なし マイクロ フォロワー数：1万人以下 フォロワー数：1万人-3万人 フォロワー数：3万人-5万人 ミドル フォロワー数：5…" at bounding box center [263, 143] width 197 height 142
click at [357, 68] on div "タイプ 性別 フォロワー数 エンゲージメント率 動画再生率 推定費用 フィルター フィルター インフルエンサーの詳細 エンゲージメント & ポテンシャル フォ…" at bounding box center [233, 70] width 289 height 31
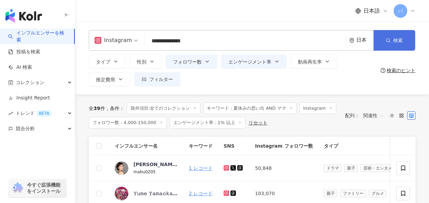
click at [387, 38] on span "button" at bounding box center [387, 40] width 5 height 5
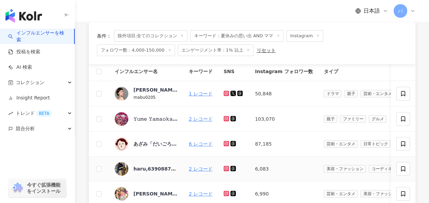
scroll to position [34, 0]
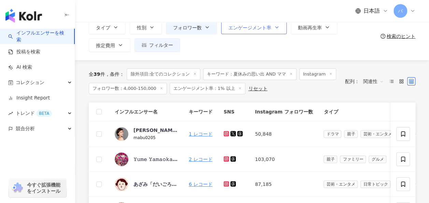
click at [265, 29] on span "エンゲージメント率" at bounding box center [249, 27] width 43 height 5
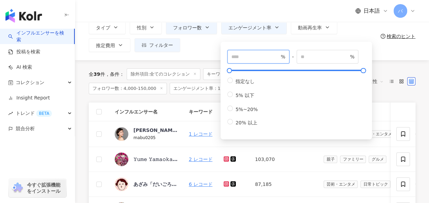
drag, startPoint x: 256, startPoint y: 57, endPoint x: 217, endPoint y: 57, distance: 38.9
click at [217, 57] on div "**********" at bounding box center [252, 24] width 354 height 72
click at [210, 50] on div "タイプ 性別 フォロワー数 エンゲージメント率 動画再生率 推定費用 フィルター フィルター インフルエンサーの詳細 エンゲージメント & ポテンシャル フォ…" at bounding box center [233, 35] width 289 height 31
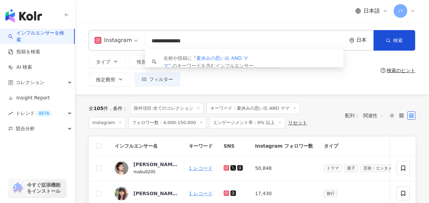
drag, startPoint x: 183, startPoint y: 40, endPoint x: 133, endPoint y: 40, distance: 50.5
click at [133, 40] on div "**********" at bounding box center [252, 40] width 326 height 20
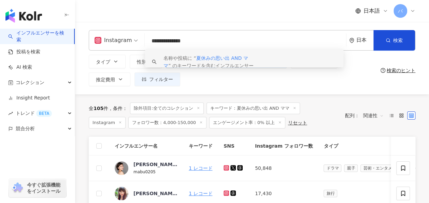
click at [209, 85] on div "タイプ 性別 フォロワー数 エンゲージメント率 動画再生率 推定費用 フィルター フィルター インフルエンサーの詳細 エンゲージメント & ポテンシャル フォ…" at bounding box center [233, 70] width 289 height 31
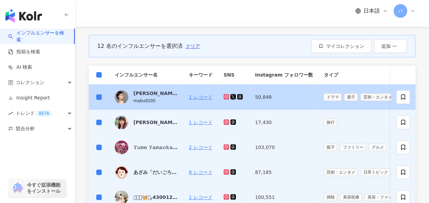
scroll to position [34, 0]
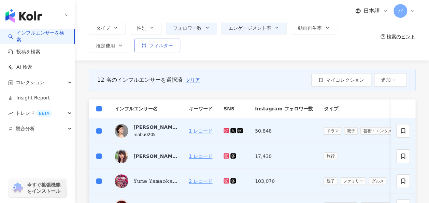
click at [162, 51] on button "フィルター" at bounding box center [157, 46] width 46 height 14
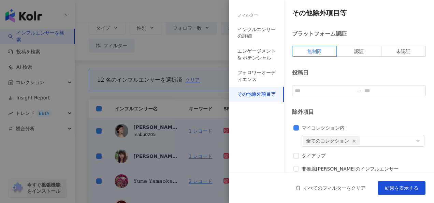
click at [167, 55] on div at bounding box center [217, 101] width 434 height 203
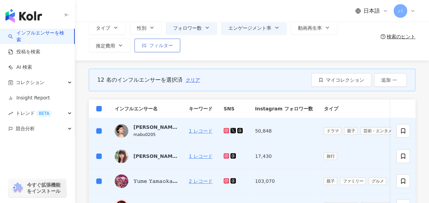
click at [162, 47] on span "フィルター" at bounding box center [161, 45] width 24 height 5
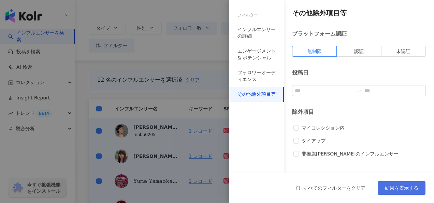
click at [394, 185] on span "結果を表示する" at bounding box center [401, 187] width 33 height 5
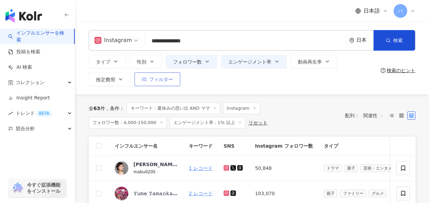
click at [160, 82] on span "フィルター" at bounding box center [161, 78] width 24 height 5
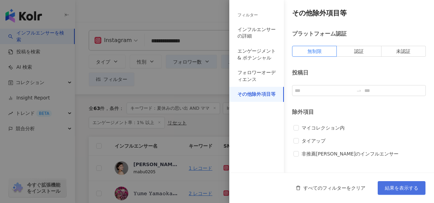
click at [400, 186] on span "結果を表示する" at bounding box center [401, 187] width 33 height 5
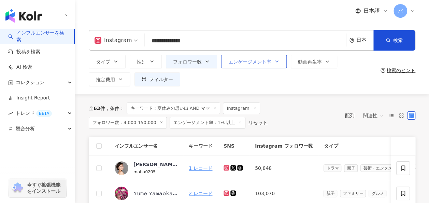
click at [253, 64] on span "エンゲージメント率" at bounding box center [249, 61] width 43 height 5
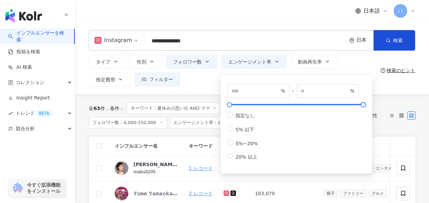
click at [205, 79] on div "タイプ 性別 フォロワー数 エンゲージメント率 動画再生率 推定費用 フィルター フィルター インフルエンサーの詳細 エンゲージメント & ポテンシャル フォ…" at bounding box center [233, 70] width 289 height 31
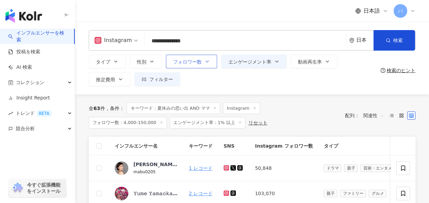
click at [207, 62] on icon "button" at bounding box center [206, 61] width 5 height 5
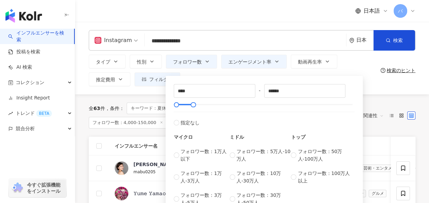
click at [214, 72] on div "**** - ****** 指定なし マイクロ フォロワー数：1万人以下 フォロワー数：1万人-3万人 フォロワー数：3万人-5万人 ミドル フォロワー数：5…" at bounding box center [263, 143] width 197 height 142
click at [251, 78] on div "**** - ****** 指定なし マイクロ フォロワー数：1万人以下 フォロワー数：1万人-3万人 フォロワー数：3万人-5万人 ミドル フォロワー数：5…" at bounding box center [263, 145] width 197 height 138
click at [253, 65] on button "エンゲージメント率" at bounding box center [253, 62] width 65 height 14
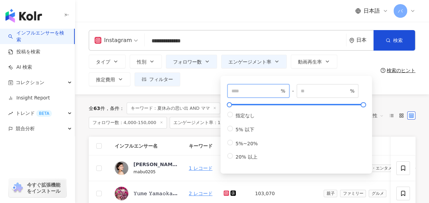
click at [244, 88] on input "*" at bounding box center [255, 91] width 48 height 8
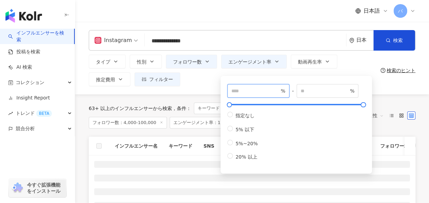
drag, startPoint x: 239, startPoint y: 89, endPoint x: 208, endPoint y: 89, distance: 30.7
click at [208, 89] on div "**********" at bounding box center [252, 58] width 354 height 72
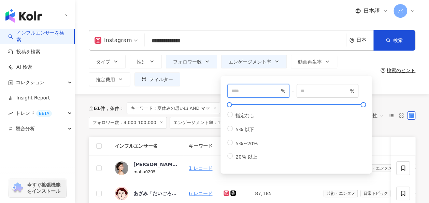
type input "***"
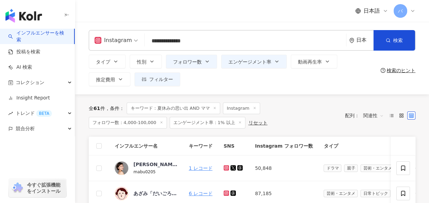
click at [211, 88] on div "**********" at bounding box center [252, 58] width 354 height 72
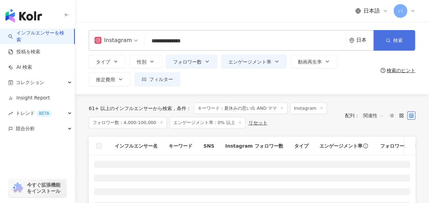
click at [384, 40] on button "検索" at bounding box center [394, 40] width 42 height 20
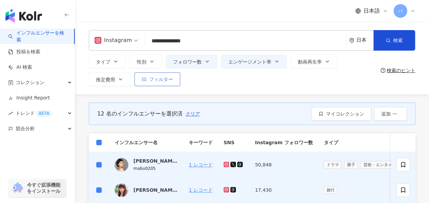
click at [164, 82] on span "フィルター" at bounding box center [161, 78] width 24 height 5
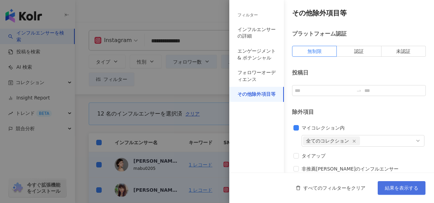
click at [401, 189] on span "結果を表示する" at bounding box center [401, 187] width 33 height 5
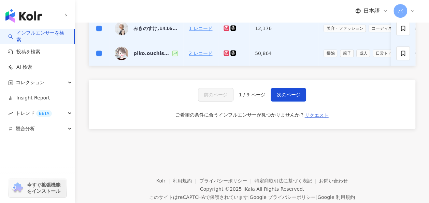
scroll to position [409, 0]
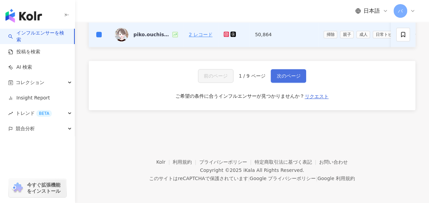
click at [281, 79] on button "次のページ" at bounding box center [287, 76] width 35 height 14
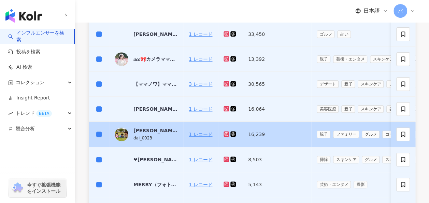
scroll to position [375, 0]
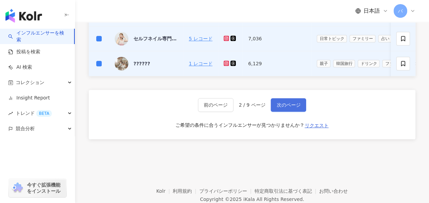
click at [291, 107] on span "次のページ" at bounding box center [288, 104] width 24 height 5
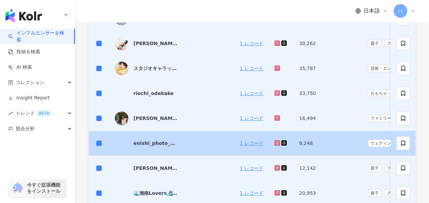
scroll to position [341, 0]
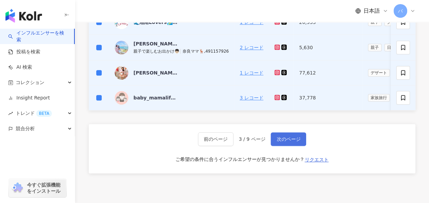
click at [296, 137] on button "次のページ" at bounding box center [287, 139] width 35 height 14
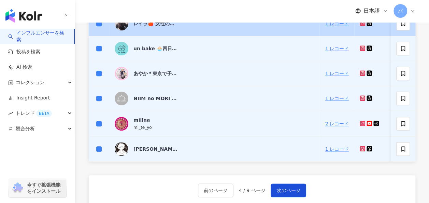
scroll to position [276, 0]
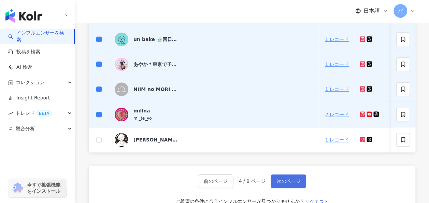
click at [292, 180] on button "次のページ" at bounding box center [287, 181] width 35 height 14
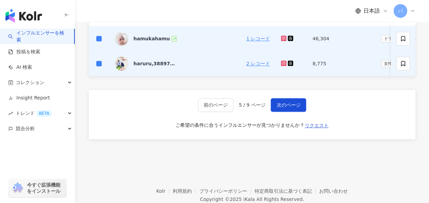
scroll to position [378, 0]
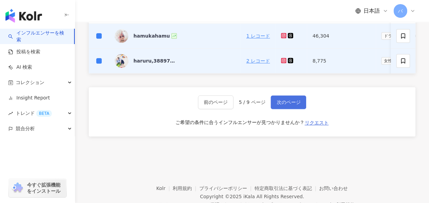
click at [286, 105] on span "次のページ" at bounding box center [288, 101] width 24 height 5
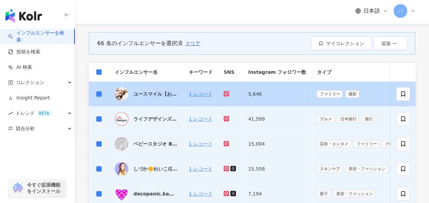
scroll to position [102, 0]
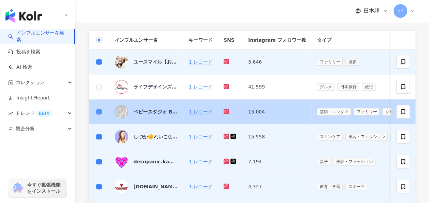
click at [100, 114] on label at bounding box center [98, 112] width 5 height 8
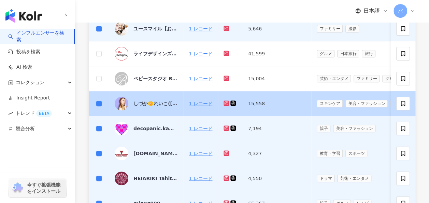
scroll to position [205, 0]
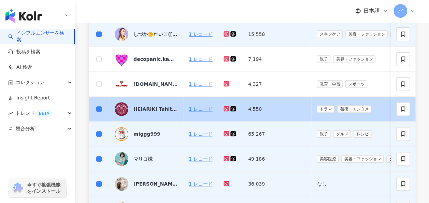
click at [98, 102] on td at bounding box center [99, 109] width 20 height 25
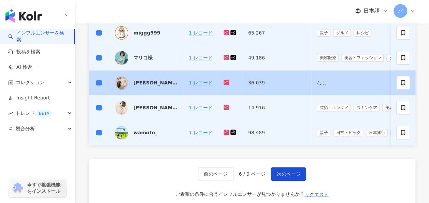
scroll to position [307, 0]
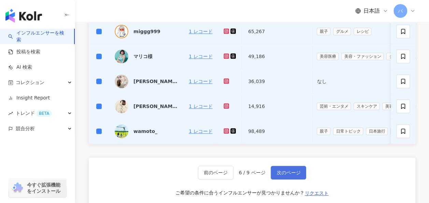
click at [293, 179] on button "次のページ" at bounding box center [287, 172] width 35 height 14
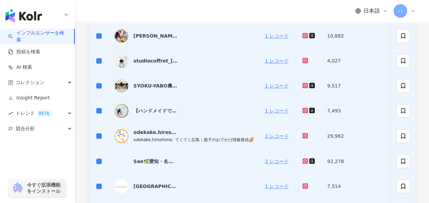
scroll to position [239, 0]
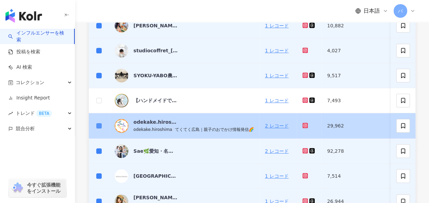
click at [96, 122] on label at bounding box center [98, 126] width 5 height 8
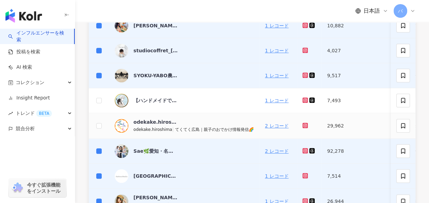
scroll to position [341, 0]
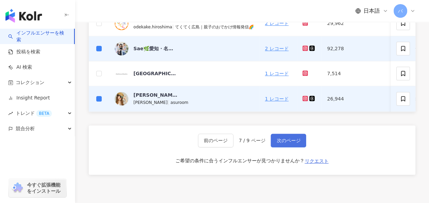
click at [286, 141] on span "次のページ" at bounding box center [288, 139] width 24 height 5
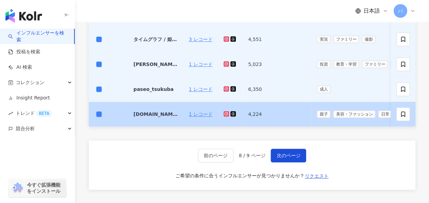
scroll to position [310, 0]
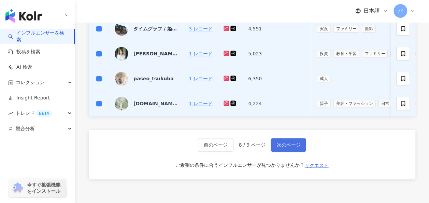
click at [283, 144] on button "次のページ" at bounding box center [287, 145] width 35 height 14
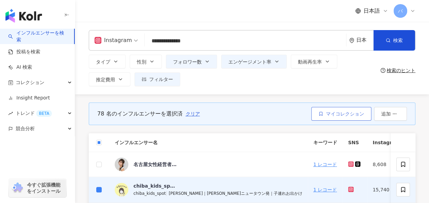
scroll to position [0, 0]
click at [350, 111] on span "マイコレクション" at bounding box center [345, 113] width 38 height 5
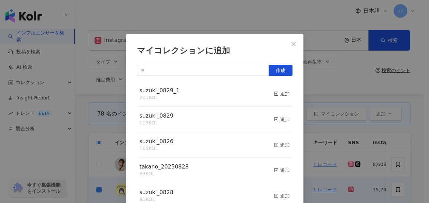
scroll to position [9, 0]
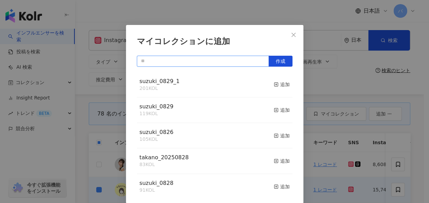
click at [201, 59] on input "text" at bounding box center [203, 61] width 132 height 11
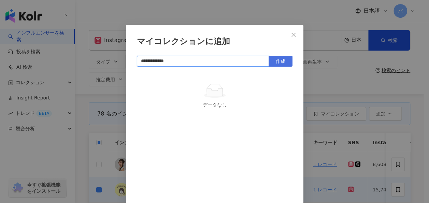
click at [281, 59] on span "作成" at bounding box center [281, 60] width 10 height 5
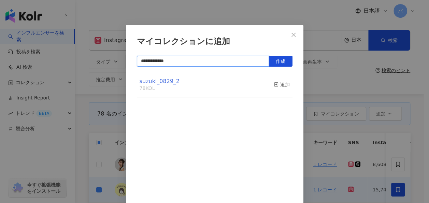
type input "**********"
click at [166, 80] on span "suzuki_0829_2" at bounding box center [160, 81] width 40 height 6
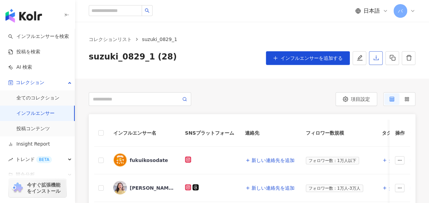
click at [378, 57] on icon "download" at bounding box center [376, 58] width 6 height 6
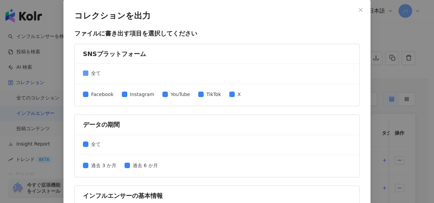
click at [88, 72] on span "全て" at bounding box center [95, 73] width 15 height 8
click at [127, 94] on span "Instagram" at bounding box center [142, 94] width 30 height 8
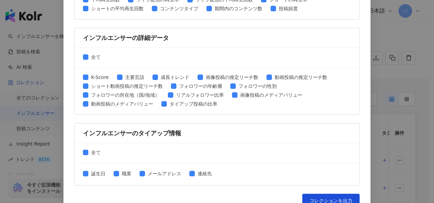
scroll to position [351, 0]
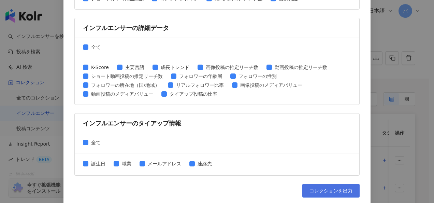
click at [324, 184] on button "コレクションを出力" at bounding box center [330, 191] width 57 height 14
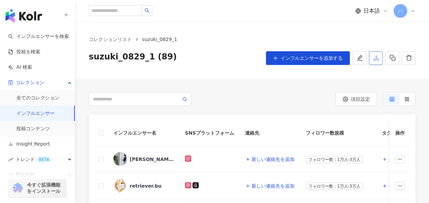
click at [377, 59] on icon "download" at bounding box center [376, 58] width 6 height 6
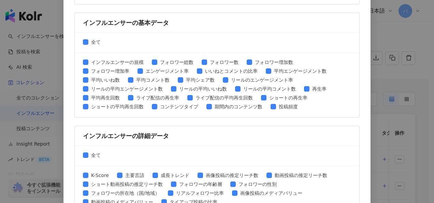
scroll to position [351, 0]
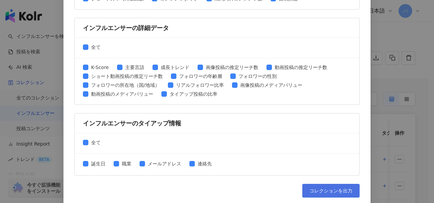
click at [324, 188] on span "コレクションを出力" at bounding box center [330, 190] width 43 height 5
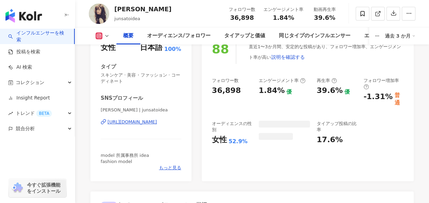
click at [151, 121] on div "佐藤 純 | junsatoidea https://www.instagram.com/junsatoidea/" at bounding box center [141, 127] width 81 height 40
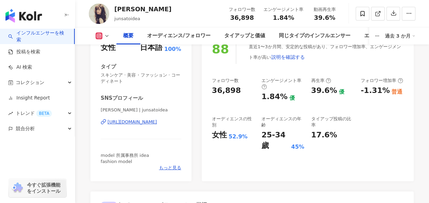
click at [151, 121] on div "https://www.instagram.com/junsatoidea/" at bounding box center [131, 122] width 49 height 6
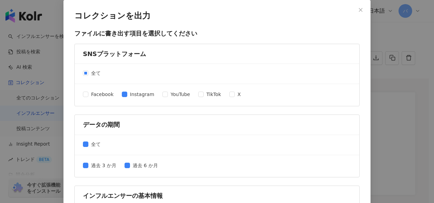
scroll to position [121, 0]
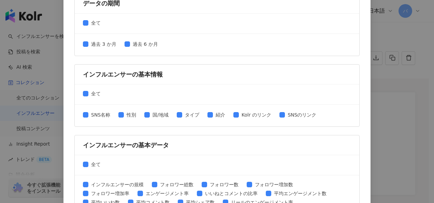
click at [322, 190] on div "インフルエンサーの規模 フォロワー総数 フォロワー数 フォロワー増加数 フォロワー増加率 エンゲージメント率 いいねとコメントの比率 平均エンゲージメント数 …" at bounding box center [217, 206] width 268 height 53
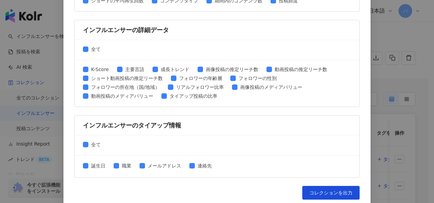
scroll to position [351, 0]
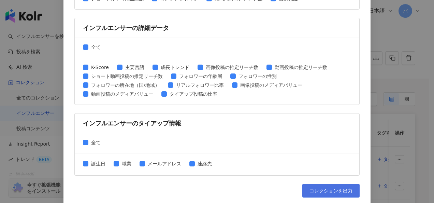
click at [332, 189] on span "コレクションを出力" at bounding box center [330, 190] width 43 height 5
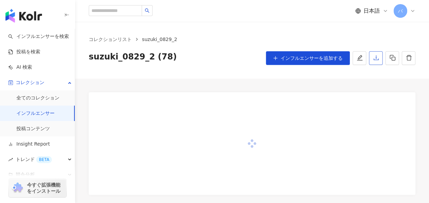
click at [376, 58] on icon "download" at bounding box center [375, 57] width 5 height 5
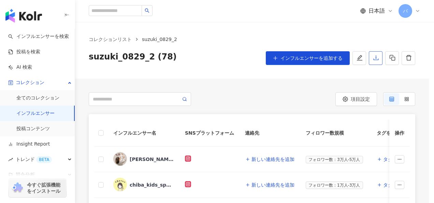
click at [375, 55] on icon "download" at bounding box center [376, 58] width 6 height 6
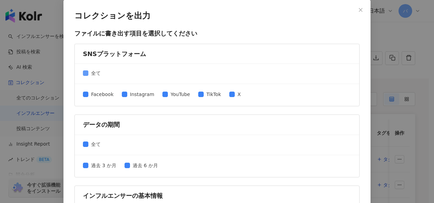
click at [88, 74] on span "全て" at bounding box center [95, 73] width 15 height 8
click at [131, 92] on span "Instagram" at bounding box center [142, 94] width 30 height 8
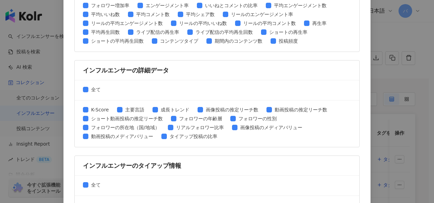
scroll to position [351, 0]
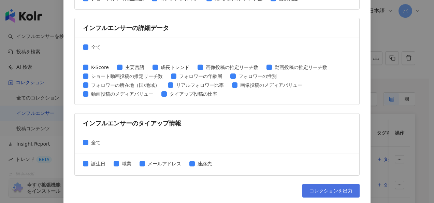
click at [323, 188] on span "コレクションを出力" at bounding box center [330, 190] width 43 height 5
